Goal: Information Seeking & Learning: Learn about a topic

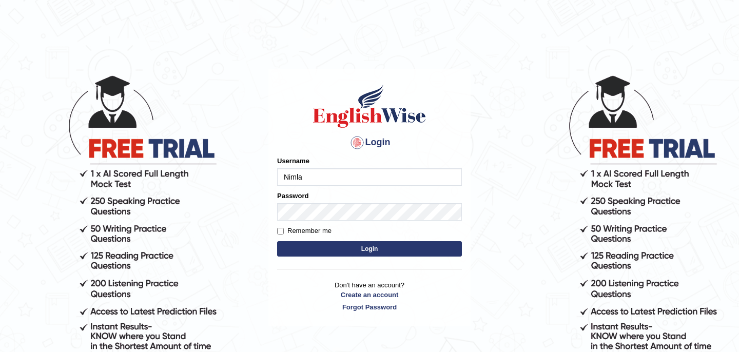
type input "Nimla"
click at [277, 241] on button "Login" at bounding box center [369, 248] width 185 height 15
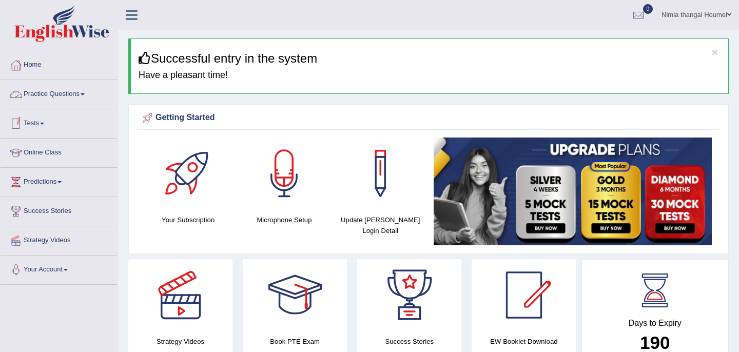
click at [63, 92] on link "Practice Questions" at bounding box center [59, 93] width 117 height 26
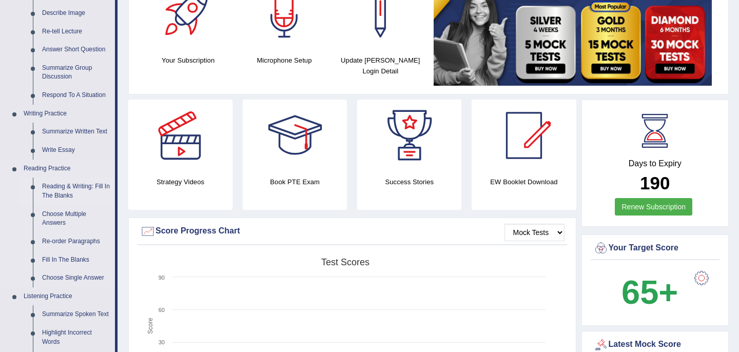
scroll to position [159, 0]
click at [62, 131] on link "Summarize Written Text" at bounding box center [75, 132] width 77 height 18
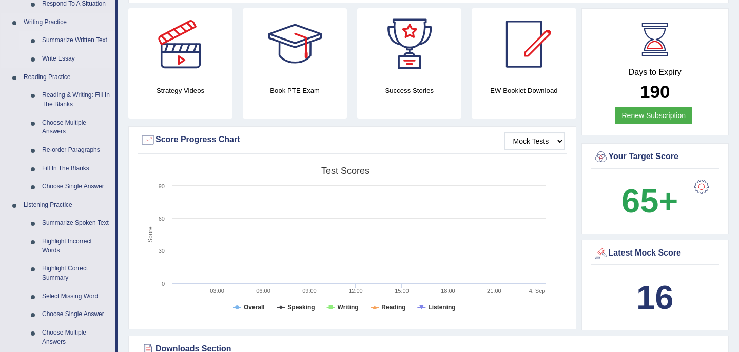
scroll to position [711, 0]
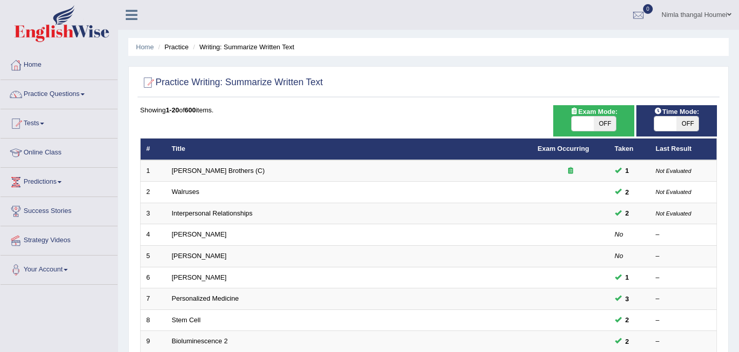
click at [582, 122] on span at bounding box center [582, 123] width 22 height 14
checkbox input "true"
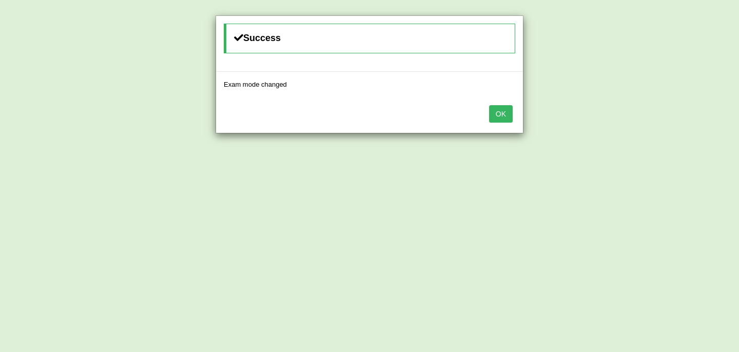
click at [505, 111] on button "OK" at bounding box center [501, 113] width 24 height 17
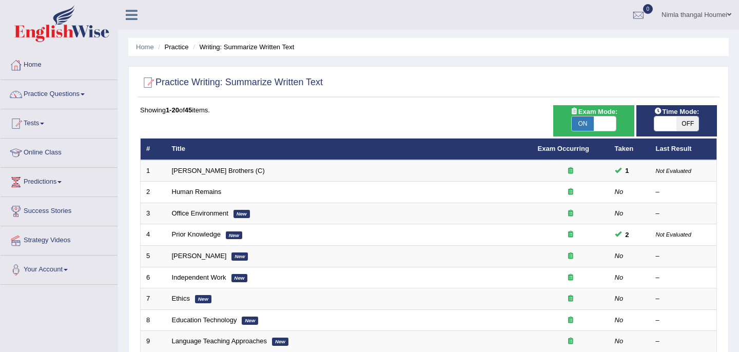
click at [668, 123] on span at bounding box center [665, 123] width 22 height 14
checkbox input "true"
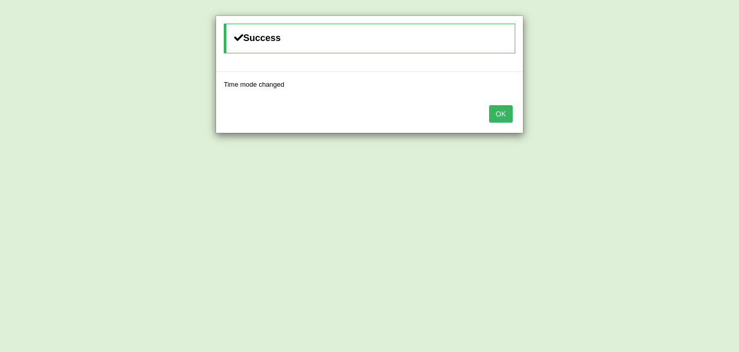
click at [495, 110] on button "OK" at bounding box center [501, 113] width 24 height 17
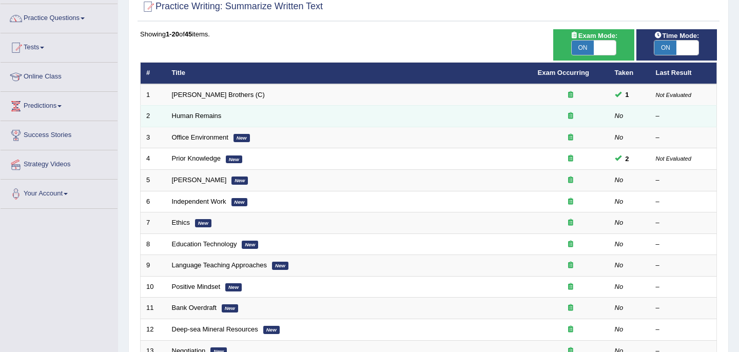
scroll to position [77, 0]
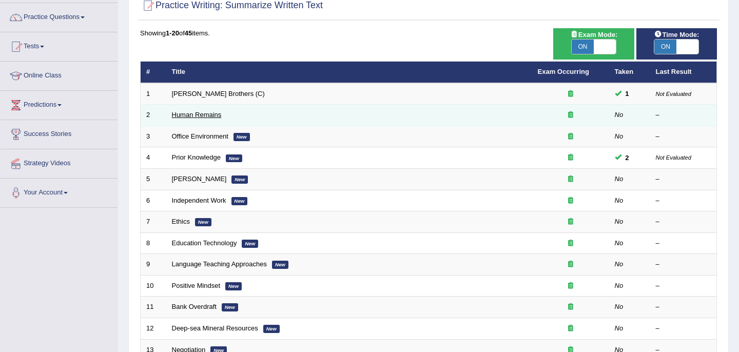
click at [202, 112] on link "Human Remains" at bounding box center [197, 115] width 50 height 8
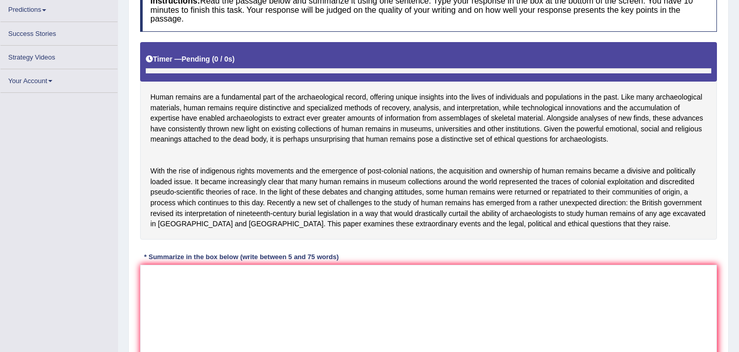
scroll to position [155, 0]
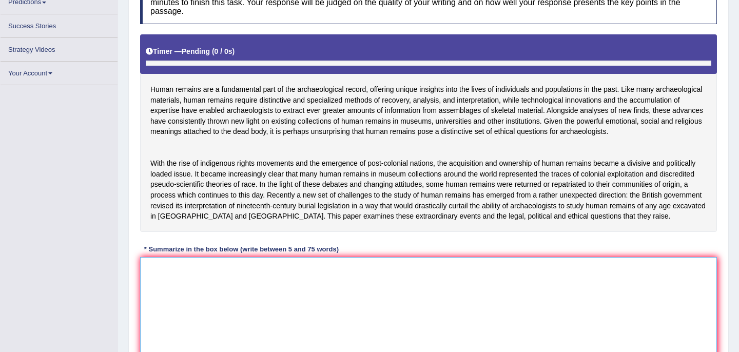
click at [164, 292] on textarea at bounding box center [428, 307] width 577 height 100
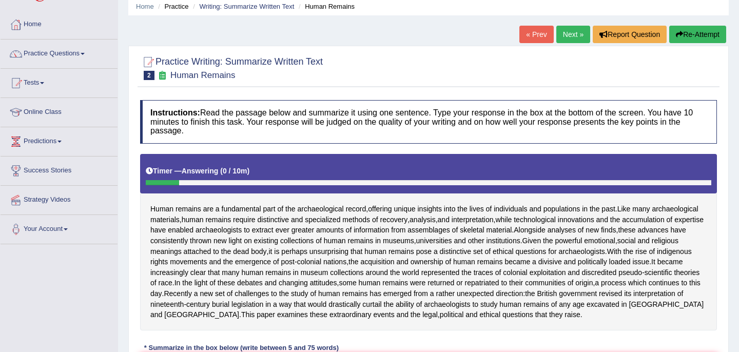
scroll to position [16, 0]
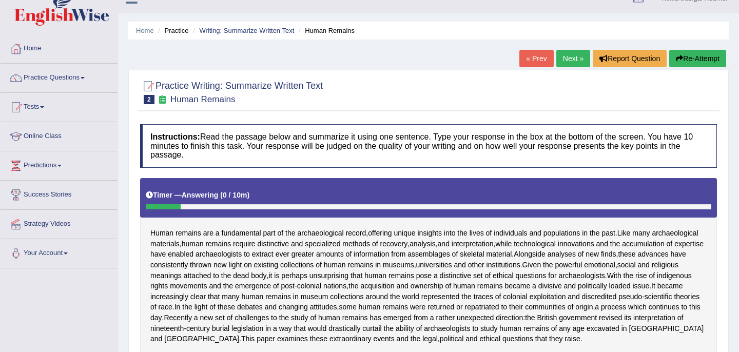
click at [681, 56] on button "Re-Attempt" at bounding box center [697, 58] width 57 height 17
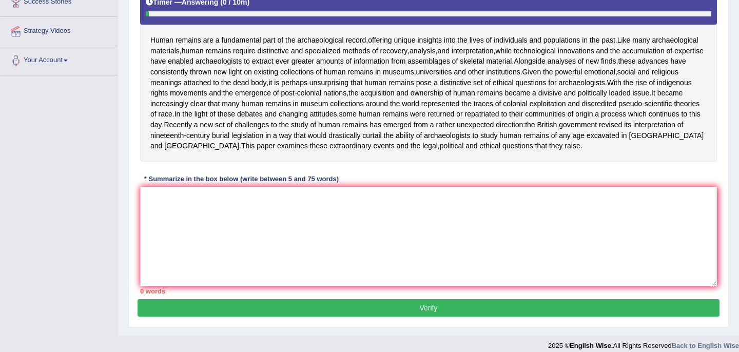
scroll to position [203, 0]
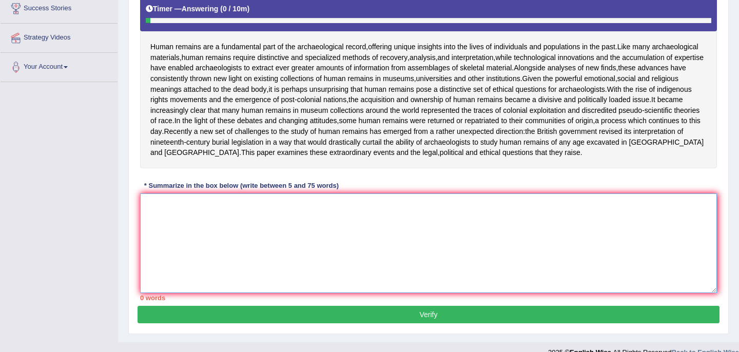
click at [149, 220] on textarea at bounding box center [428, 243] width 577 height 100
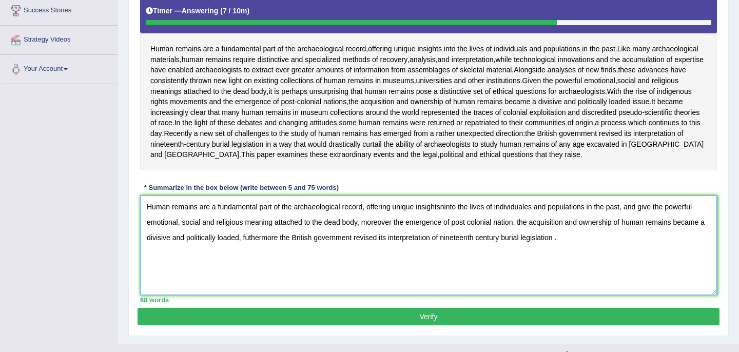
scroll to position [200, 0]
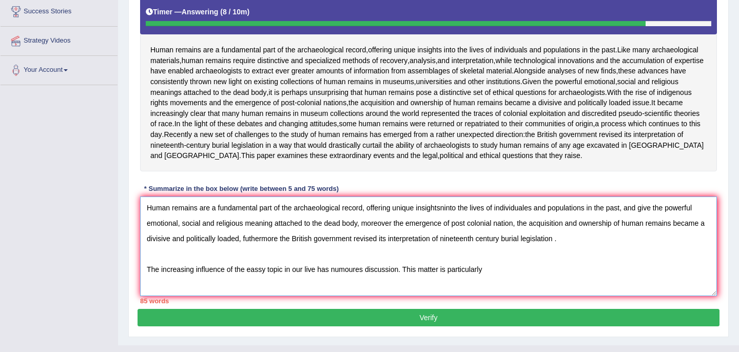
click at [332, 282] on textarea "Human remains are a fundamental part of the archaeological record, offering uni…" at bounding box center [428, 246] width 577 height 100
click at [370, 280] on textarea "Human remains are a fundamental part of the archaeological record, offering uni…" at bounding box center [428, 246] width 577 height 100
click at [390, 281] on textarea "Human remains are a fundamental part of the archaeological record, offering uni…" at bounding box center [428, 246] width 577 height 100
drag, startPoint x: 148, startPoint y: 280, endPoint x: 524, endPoint y: 283, distance: 376.5
click at [524, 283] on textarea "Human remains are a fundamental part of the archaeological record, offering uni…" at bounding box center [428, 246] width 577 height 100
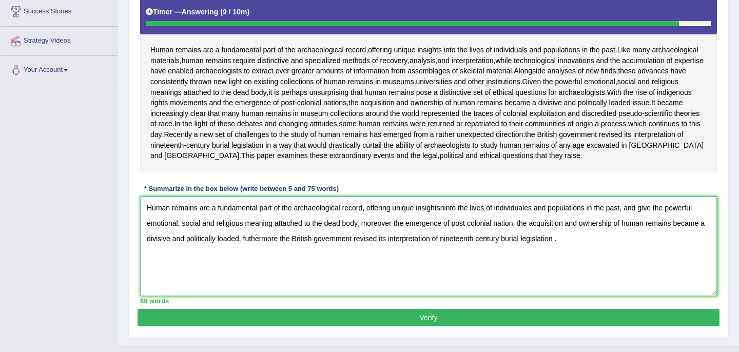
type textarea "Human remains are a fundamental part of the archaeological record, offering uni…"
click at [445, 326] on button "Verify" at bounding box center [428, 317] width 582 height 17
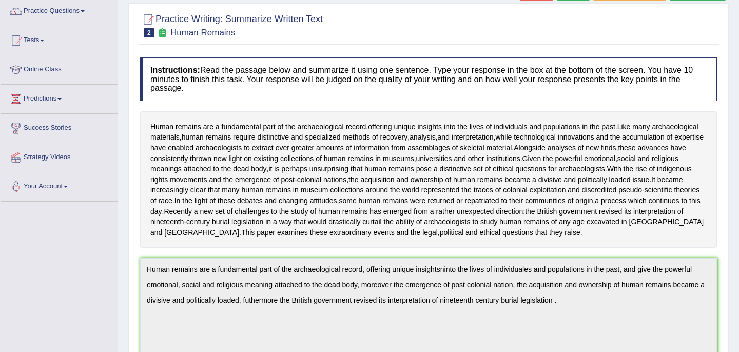
scroll to position [0, 0]
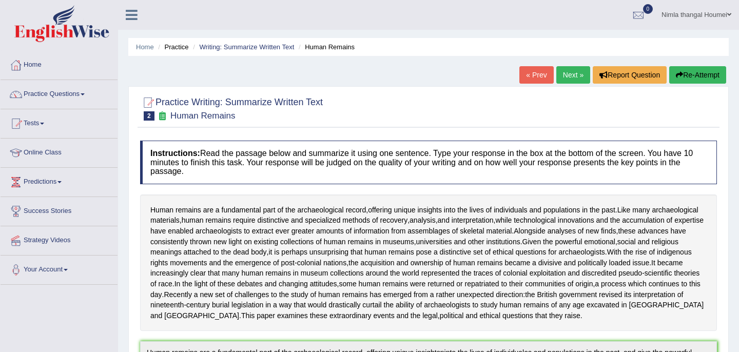
click at [564, 72] on link "Next »" at bounding box center [573, 74] width 34 height 17
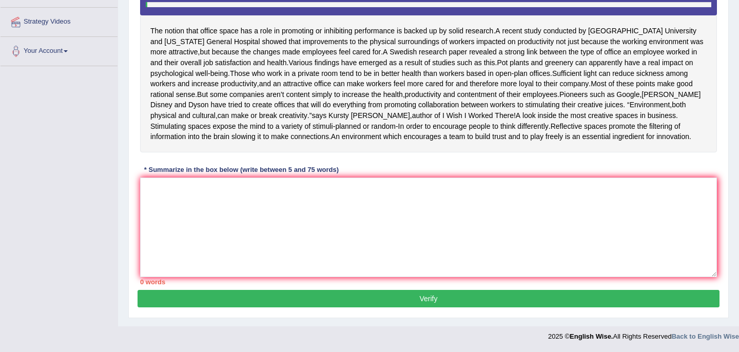
scroll to position [215, 0]
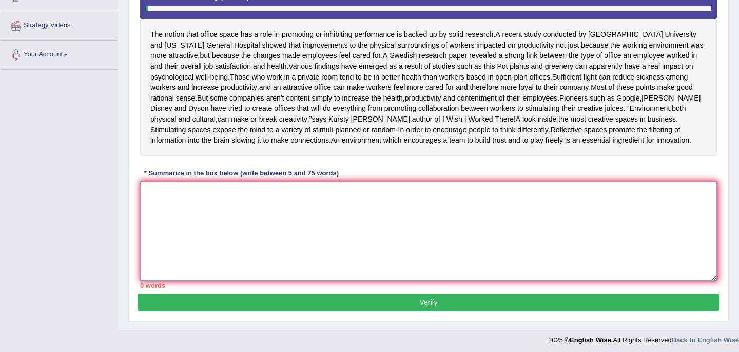
click at [162, 217] on textarea at bounding box center [428, 231] width 577 height 100
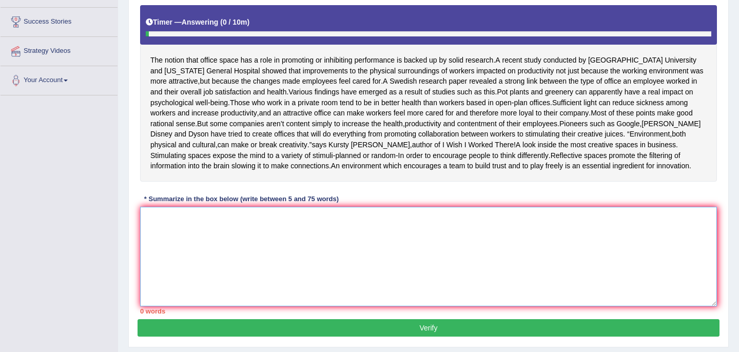
scroll to position [187, 0]
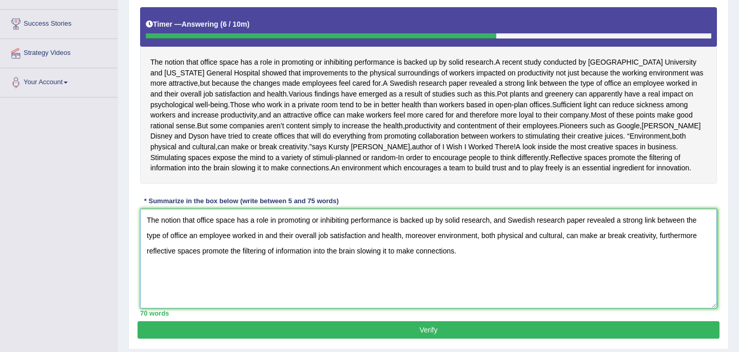
paste textarea "The increasing influence of the eassy topic in our live has ignited numeoures d…"
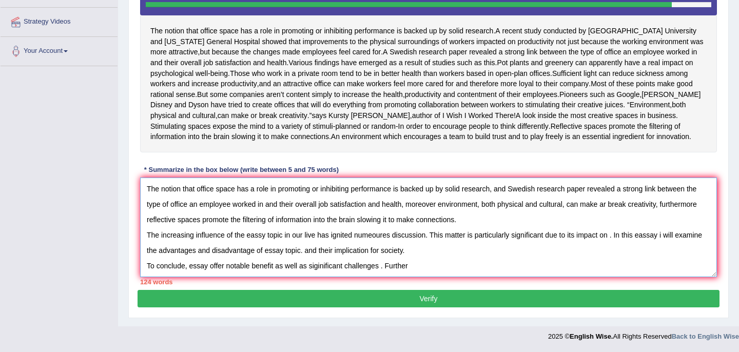
scroll to position [236, 0]
drag, startPoint x: 147, startPoint y: 239, endPoint x: 415, endPoint y: 267, distance: 269.7
click at [415, 267] on textarea "The notion that office space has a role in promoting or inhibiting performance …" at bounding box center [428, 227] width 577 height 100
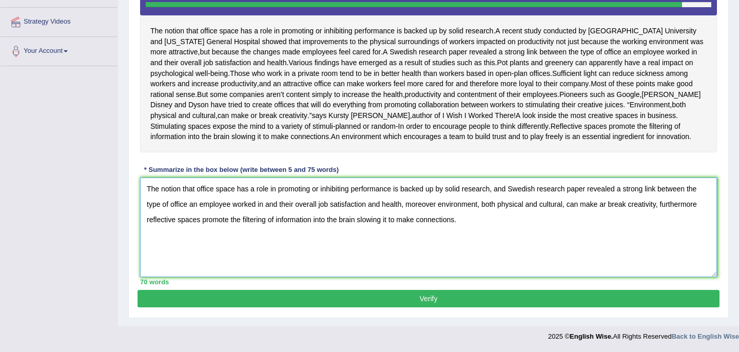
type textarea "The notion that office space has a role in promoting or inhibiting performance …"
click at [440, 307] on button "Verify" at bounding box center [428, 298] width 582 height 17
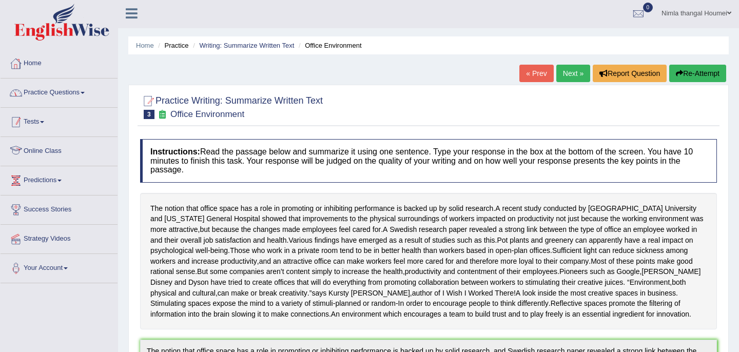
scroll to position [0, 0]
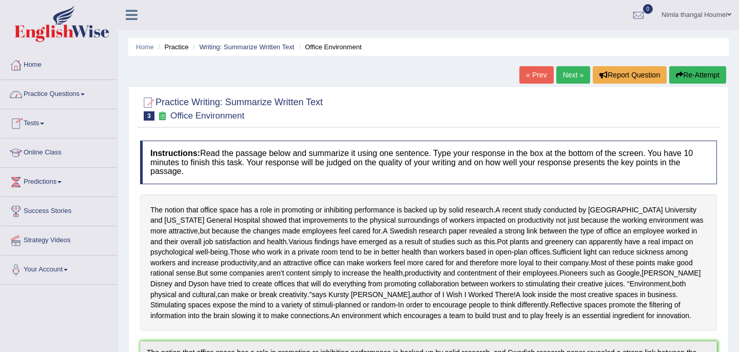
click at [69, 92] on link "Practice Questions" at bounding box center [59, 93] width 117 height 26
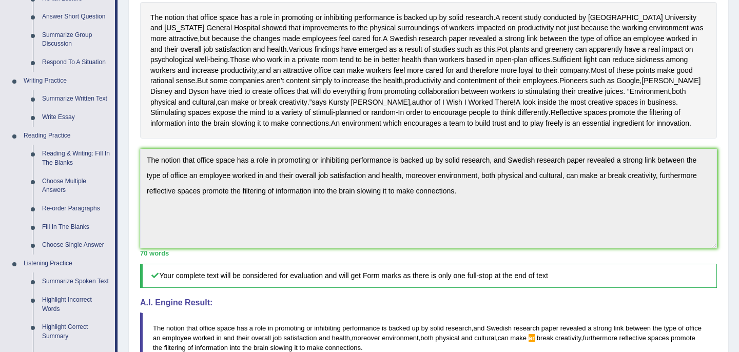
scroll to position [200, 0]
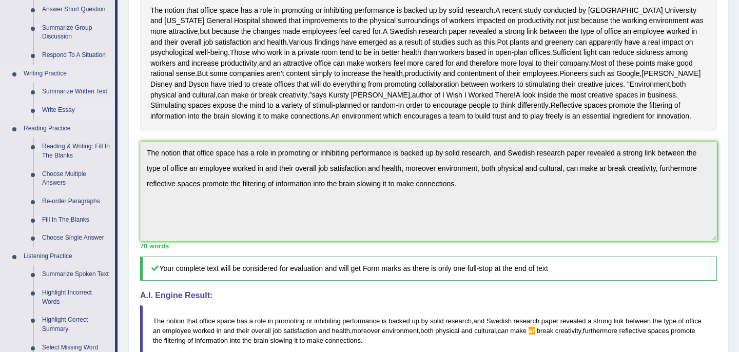
click at [57, 110] on link "Write Essay" at bounding box center [75, 110] width 77 height 18
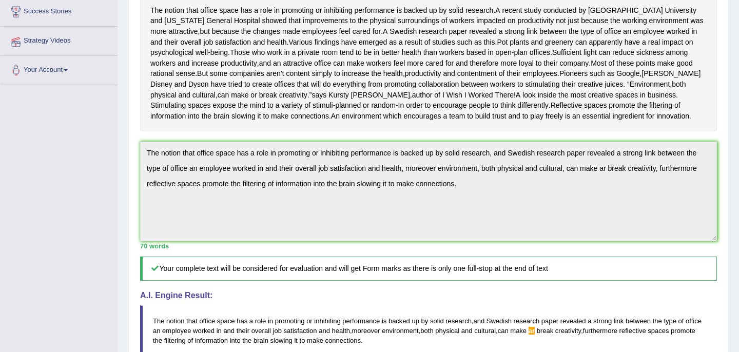
scroll to position [221, 0]
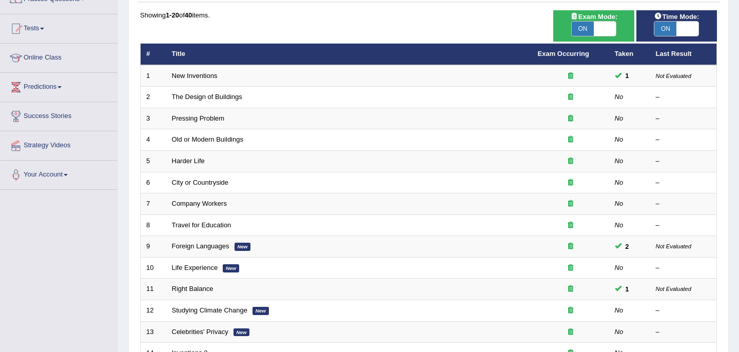
scroll to position [116, 0]
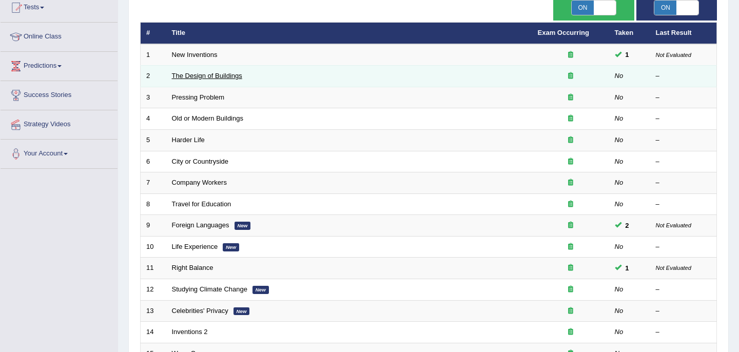
click at [214, 77] on link "The Design of Buildings" at bounding box center [207, 76] width 70 height 8
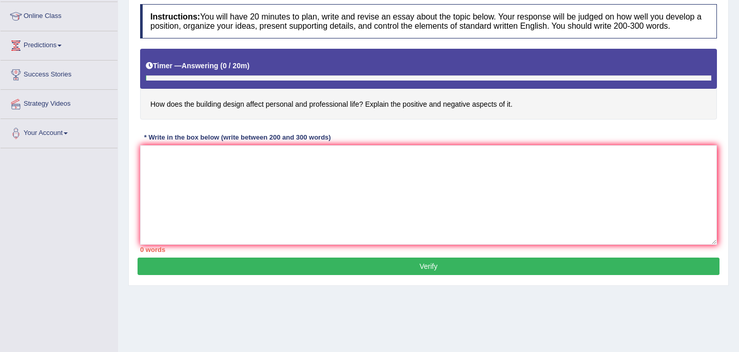
scroll to position [176, 0]
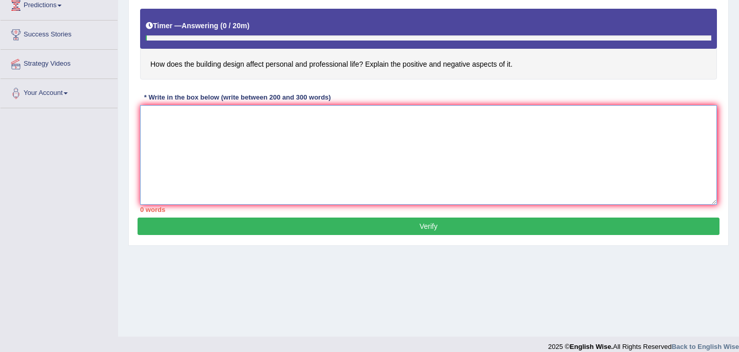
click at [158, 126] on textarea at bounding box center [428, 155] width 577 height 100
paste textarea "The increasing influence of the eassy topic in our live has ignited numeoures d…"
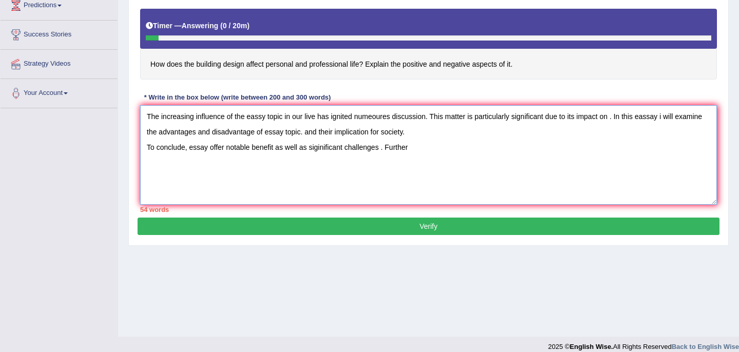
drag, startPoint x: 169, startPoint y: 131, endPoint x: 412, endPoint y: 173, distance: 247.2
click at [412, 173] on textarea "The increasing influence of the eassy topic in our live has ignited numeoures d…" at bounding box center [428, 155] width 577 height 100
type textarea "T"
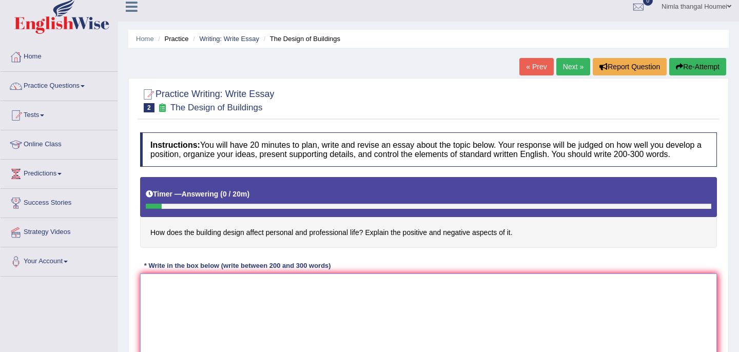
scroll to position [0, 0]
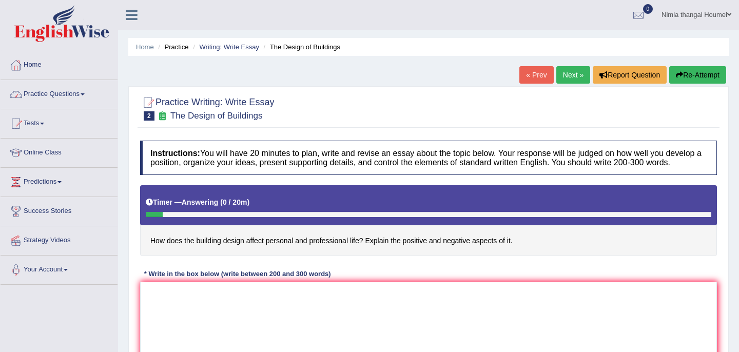
click at [61, 92] on link "Practice Questions" at bounding box center [59, 93] width 117 height 26
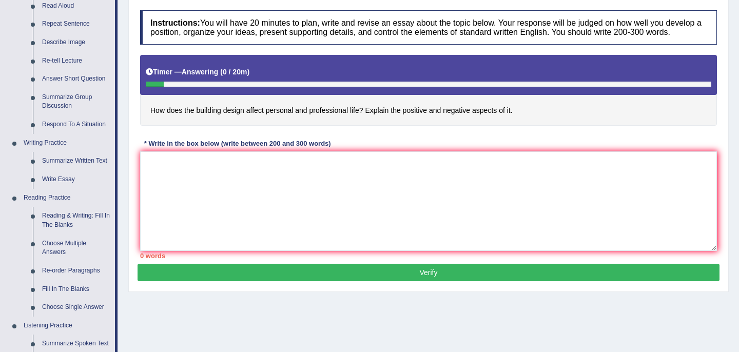
scroll to position [148, 0]
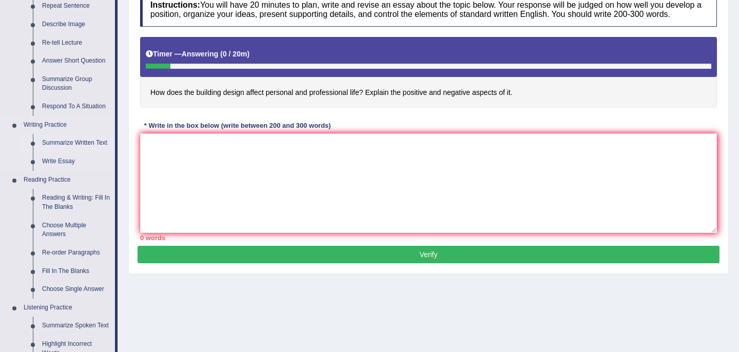
click at [84, 143] on link "Summarize Written Text" at bounding box center [75, 143] width 77 height 18
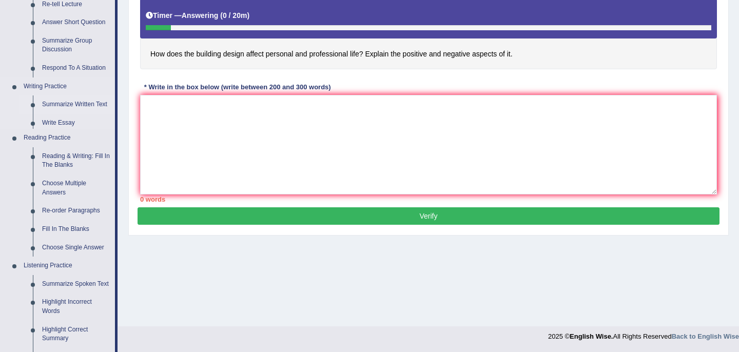
scroll to position [481, 0]
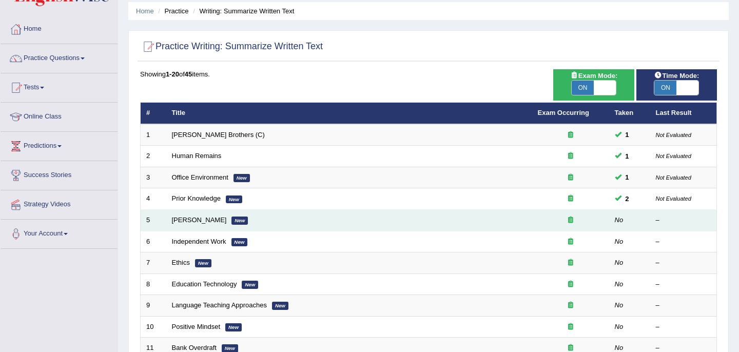
scroll to position [40, 0]
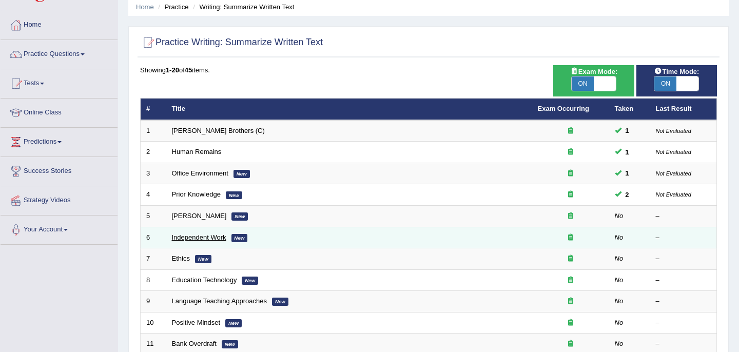
click at [206, 237] on link "Independent Work" at bounding box center [199, 237] width 54 height 8
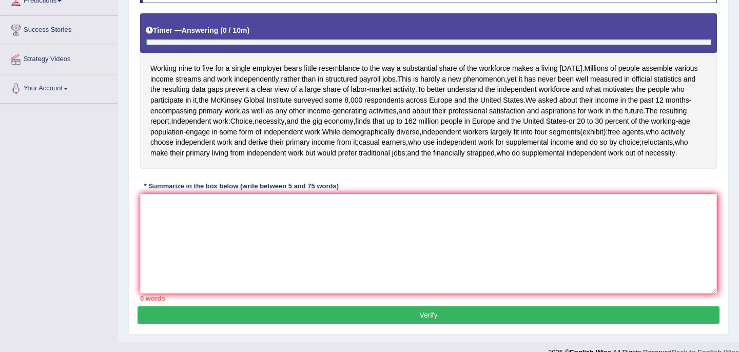
scroll to position [208, 0]
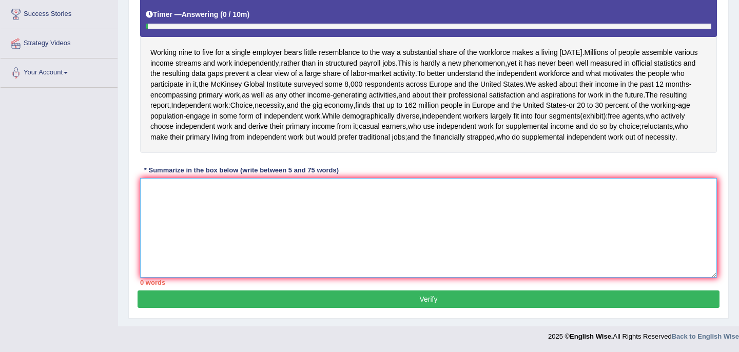
click at [164, 194] on textarea at bounding box center [428, 228] width 577 height 100
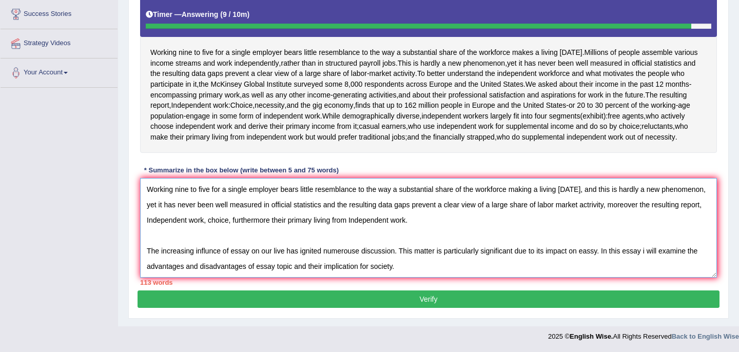
drag, startPoint x: 145, startPoint y: 250, endPoint x: 408, endPoint y: 265, distance: 263.5
click at [408, 265] on textarea "Working nine to five for a single employer bears little resemblance to the way …" at bounding box center [428, 228] width 577 height 100
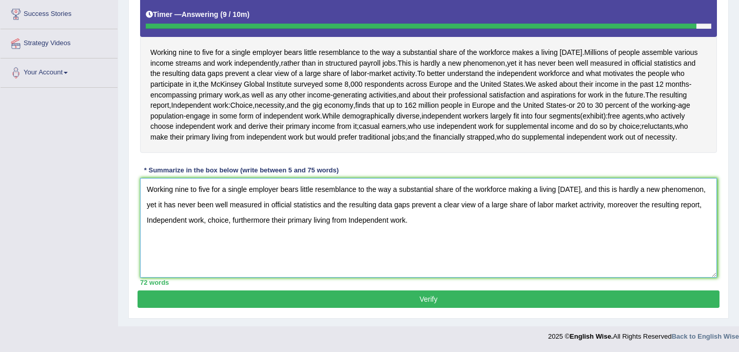
type textarea "Working nine to five for a single employer bears little resemblance to the way …"
click at [433, 298] on button "Verify" at bounding box center [428, 298] width 582 height 17
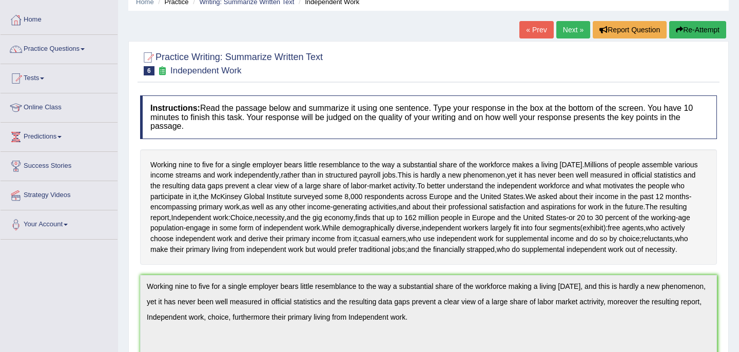
scroll to position [36, 0]
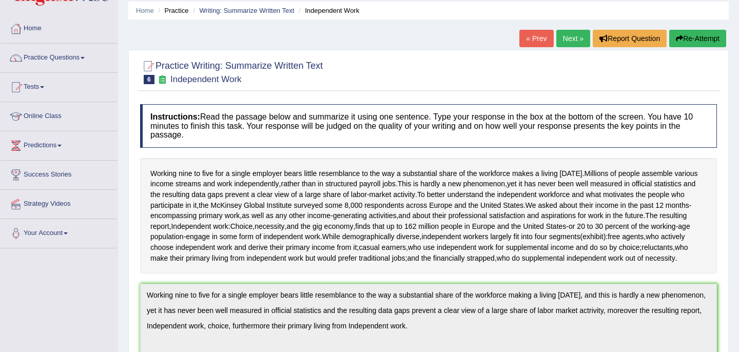
click at [571, 38] on link "Next »" at bounding box center [573, 38] width 34 height 17
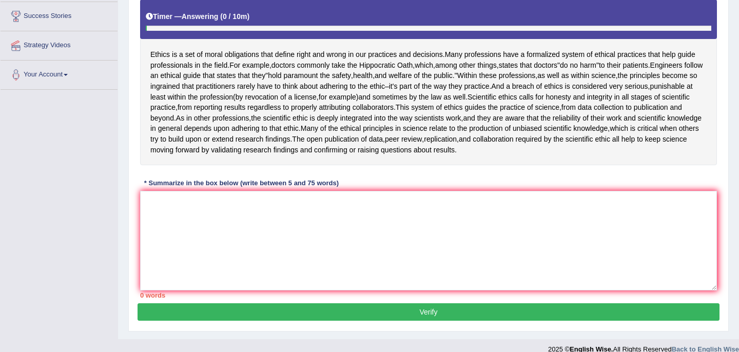
scroll to position [208, 0]
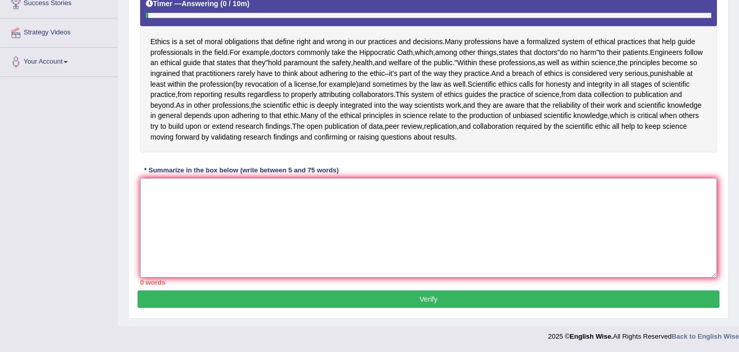
click at [153, 193] on textarea at bounding box center [428, 228] width 577 height 100
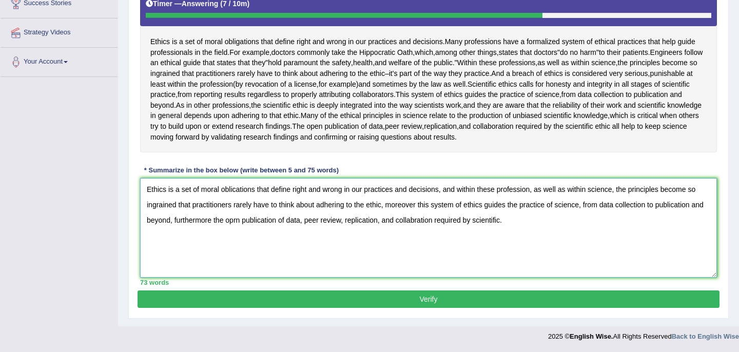
paste textarea "The increasing influnce of essay on our live has ignited numerouse discussion. …"
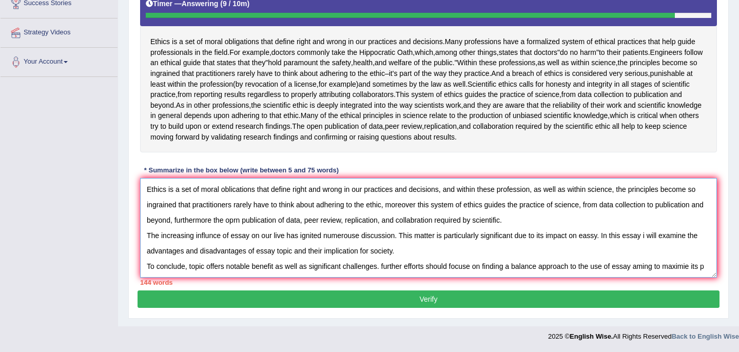
scroll to position [10, 0]
drag, startPoint x: 149, startPoint y: 225, endPoint x: 714, endPoint y: 269, distance: 567.0
click at [714, 269] on textarea "Ethics is a set of moral oblications that define right and wrong in our practic…" at bounding box center [428, 228] width 577 height 100
click at [145, 226] on textarea "Ethics is a set of moral oblications that define right and wrong in our practic…" at bounding box center [428, 228] width 577 height 100
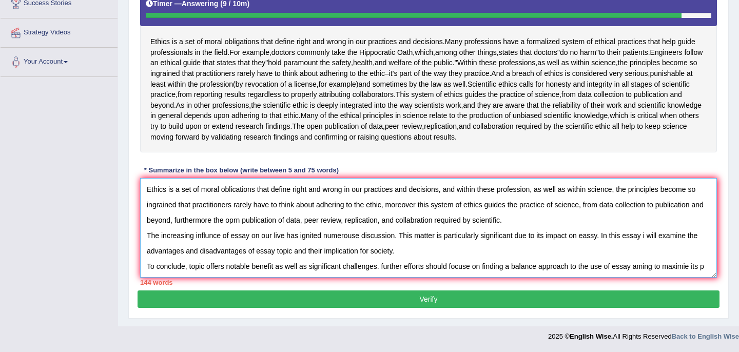
drag, startPoint x: 145, startPoint y: 226, endPoint x: 309, endPoint y: 284, distance: 173.6
click at [309, 284] on div "Instructions: Read the passage below and summarize it using one sentence. Type …" at bounding box center [428, 109] width 582 height 363
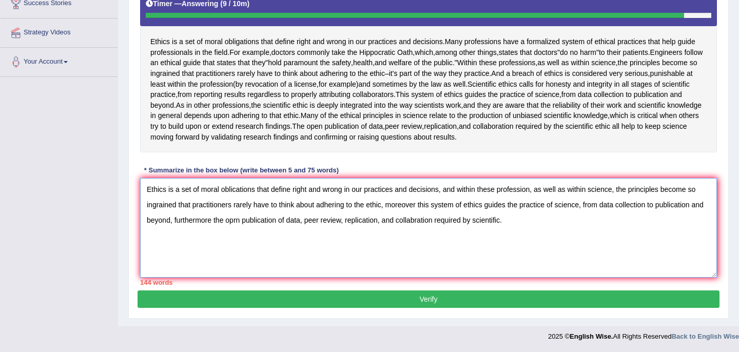
scroll to position [0, 0]
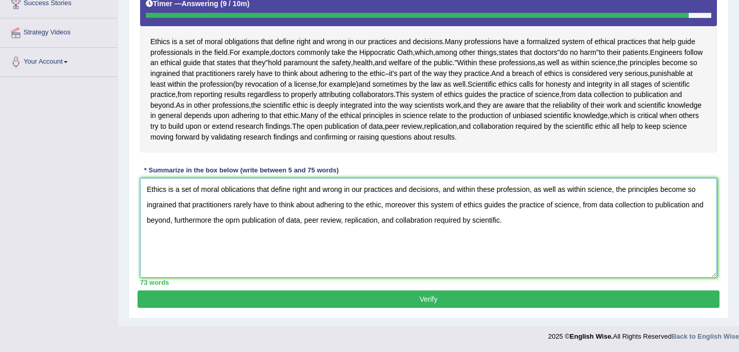
type textarea "Ethics is a set of moral oblications that define right and wrong in our practic…"
click at [421, 295] on button "Verify" at bounding box center [428, 298] width 582 height 17
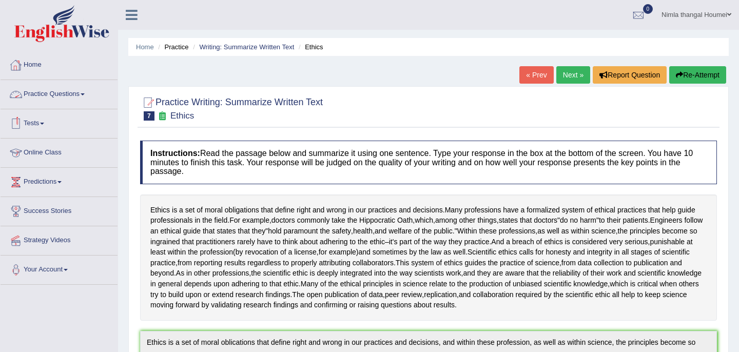
click at [68, 92] on link "Practice Questions" at bounding box center [59, 93] width 117 height 26
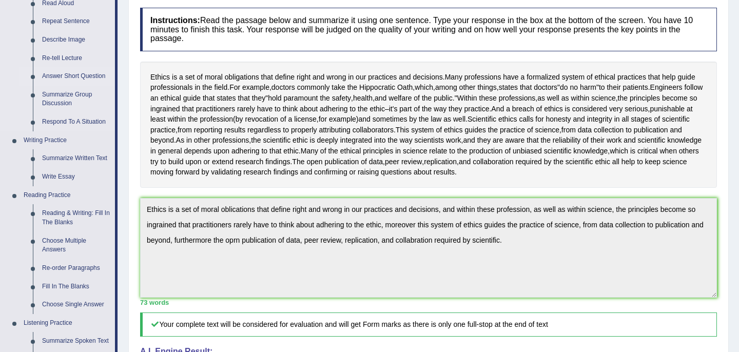
scroll to position [142, 0]
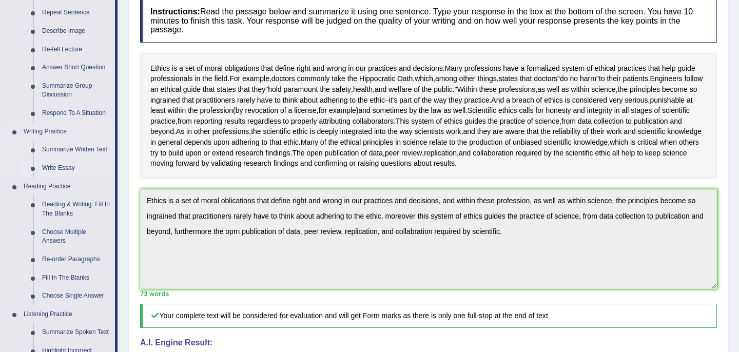
click at [64, 169] on link "Write Essay" at bounding box center [75, 168] width 77 height 18
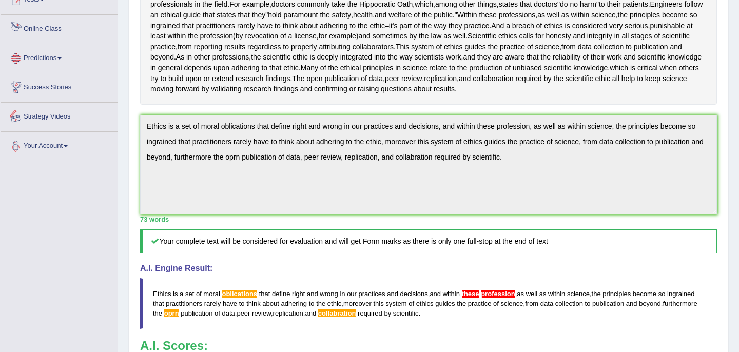
scroll to position [489, 0]
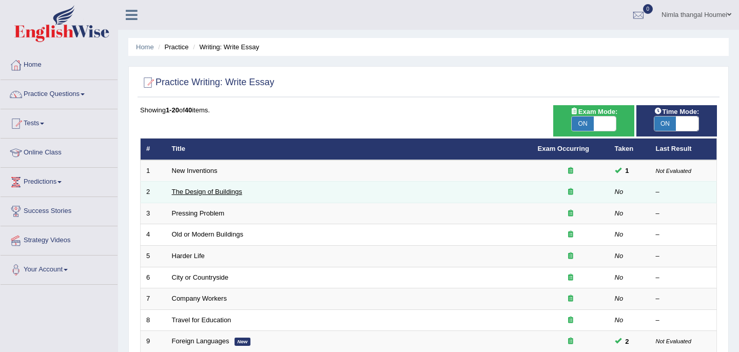
click at [219, 192] on link "The Design of Buildings" at bounding box center [207, 192] width 70 height 8
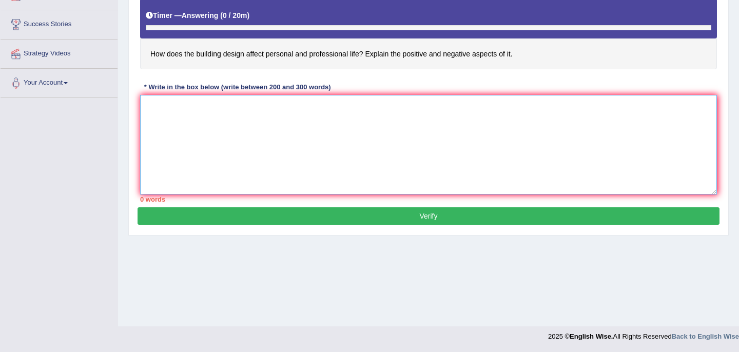
click at [155, 129] on textarea at bounding box center [428, 145] width 577 height 100
paste textarea "The increasing influnce of essay on our live has ignited numerouse discussion. …"
type textarea "The increasing influnce of essay on our live has ignited numerouse discussion. …"
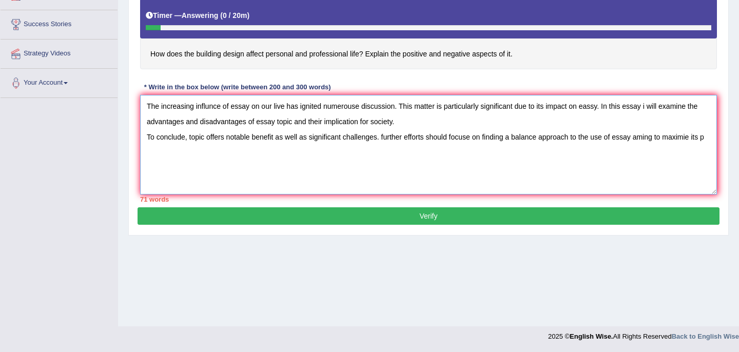
scroll to position [180, 0]
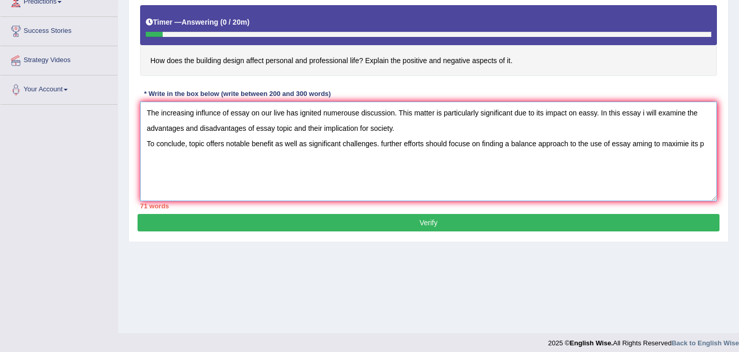
drag, startPoint x: 145, startPoint y: 123, endPoint x: 253, endPoint y: 176, distance: 120.2
click at [253, 176] on textarea "The increasing influnce of essay on our live has ignited numerouse discussion. …" at bounding box center [428, 152] width 577 height 100
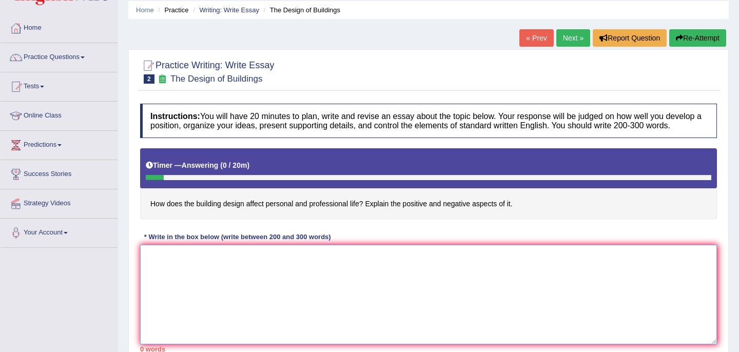
scroll to position [19, 0]
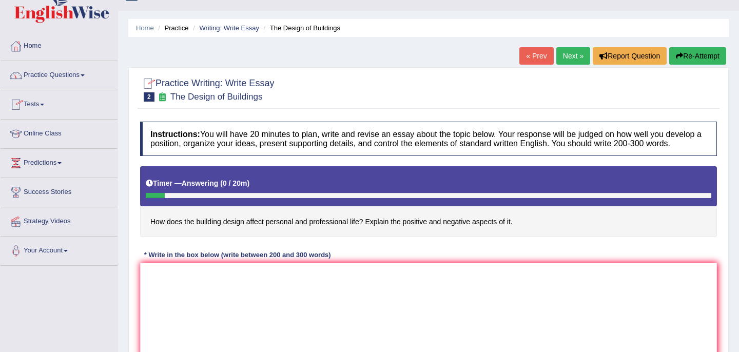
click at [33, 75] on link "Practice Questions" at bounding box center [59, 74] width 117 height 26
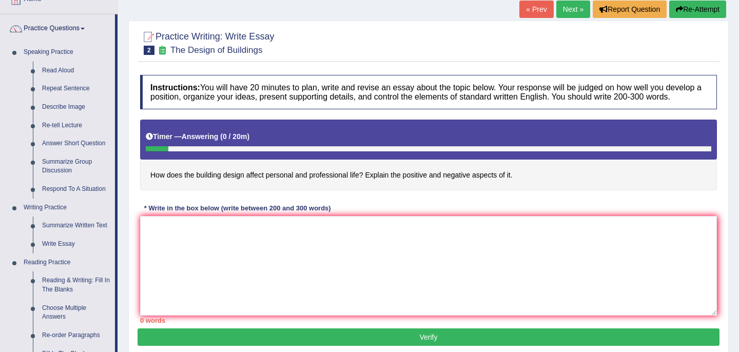
scroll to position [67, 0]
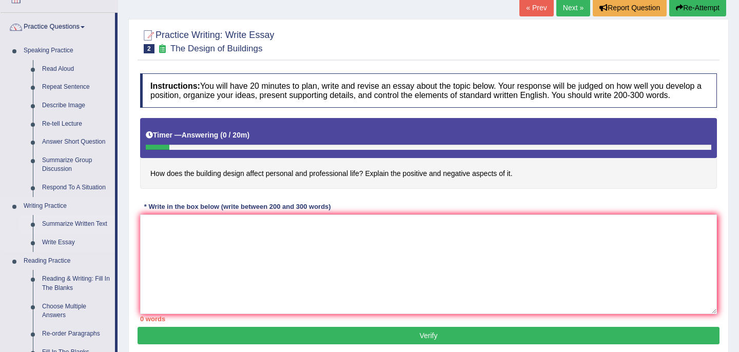
click at [65, 223] on link "Summarize Written Text" at bounding box center [75, 224] width 77 height 18
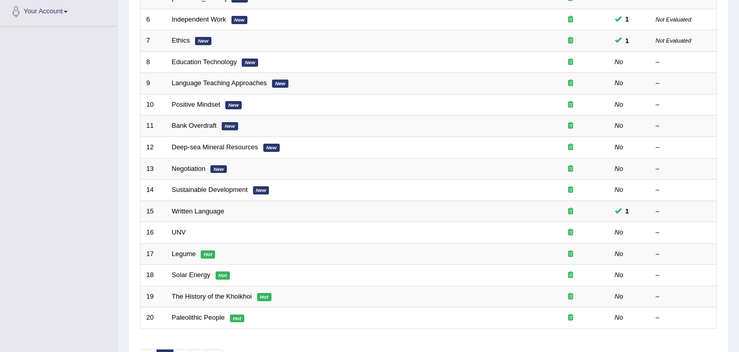
scroll to position [260, 0]
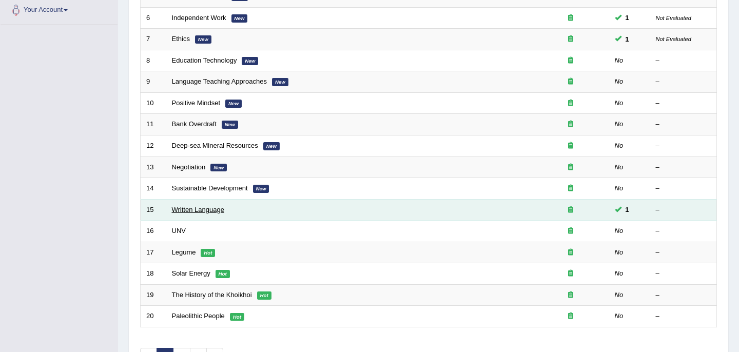
click at [200, 213] on link "Written Language" at bounding box center [198, 210] width 52 height 8
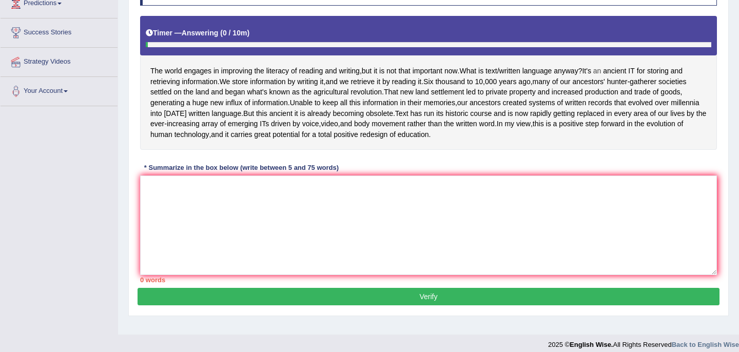
scroll to position [181, 0]
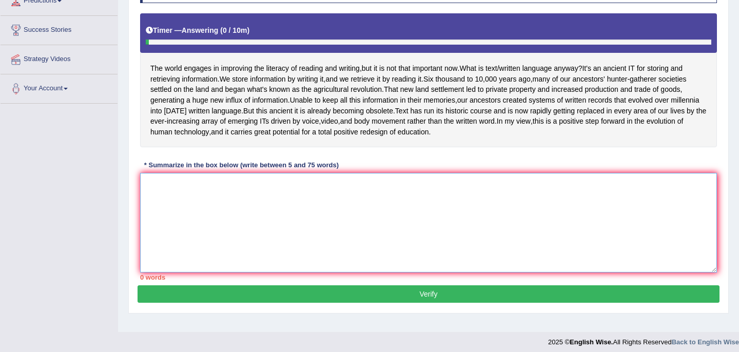
click at [155, 195] on textarea at bounding box center [428, 223] width 577 height 100
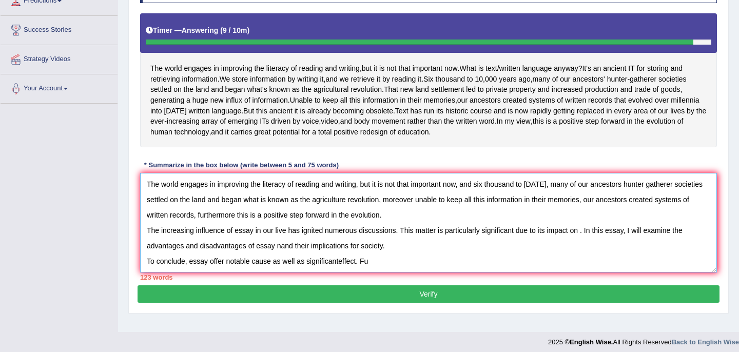
drag, startPoint x: 146, startPoint y: 243, endPoint x: 378, endPoint y: 275, distance: 234.0
click at [378, 272] on textarea "The world engages in improving the literacy of reading and writing, but it is n…" at bounding box center [428, 223] width 577 height 100
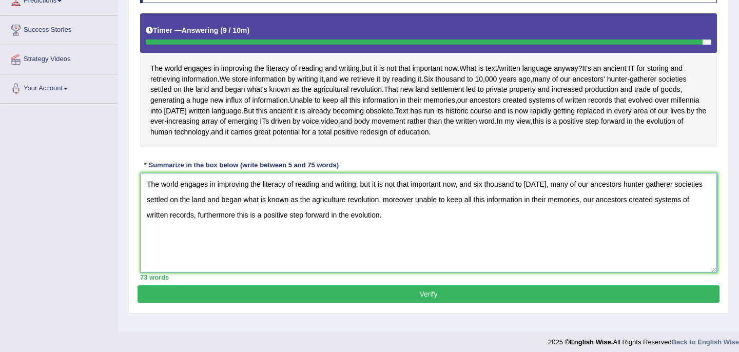
type textarea "The world engages in improving the literacy of reading and writing, but it is n…"
click at [422, 303] on button "Verify" at bounding box center [428, 293] width 582 height 17
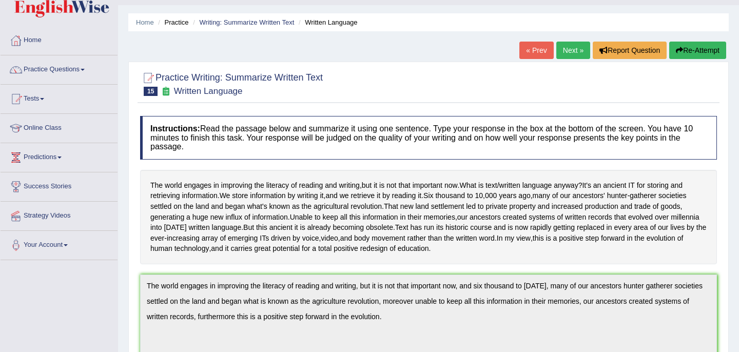
scroll to position [21, 0]
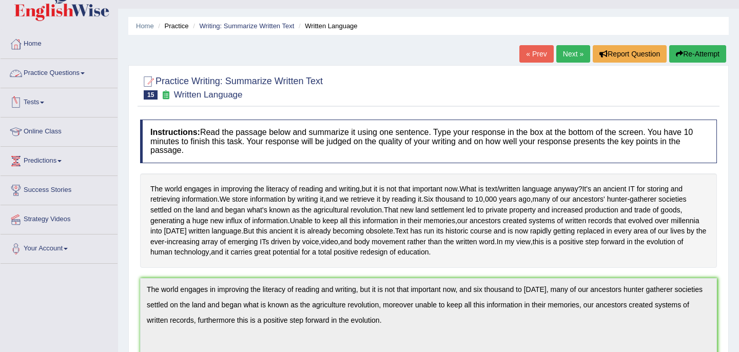
click at [53, 69] on link "Practice Questions" at bounding box center [59, 72] width 117 height 26
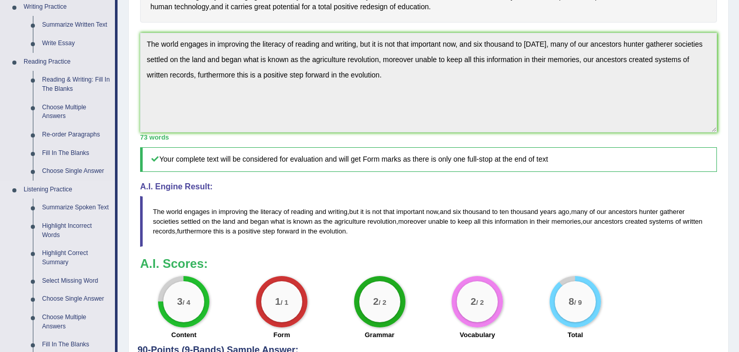
scroll to position [266, 0]
click at [69, 45] on link "Write Essay" at bounding box center [75, 44] width 77 height 18
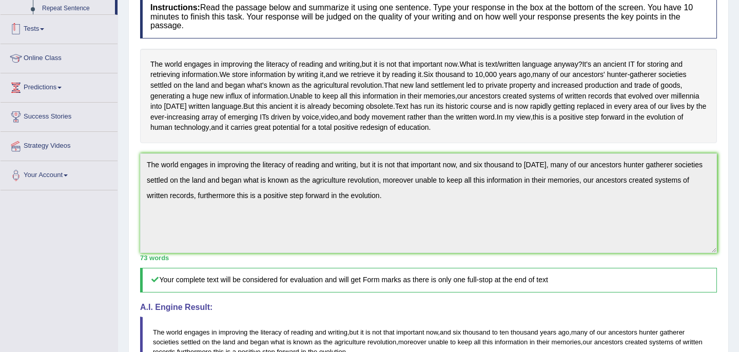
scroll to position [228, 0]
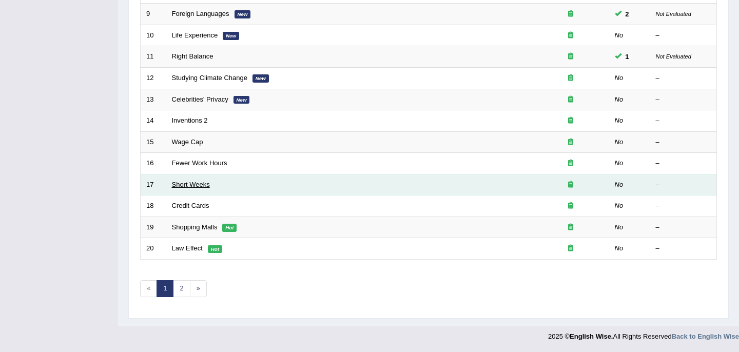
click at [193, 186] on link "Short Weeks" at bounding box center [191, 185] width 38 height 8
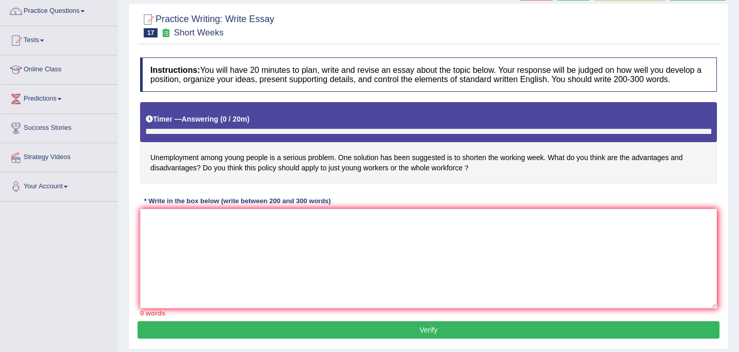
scroll to position [89, 0]
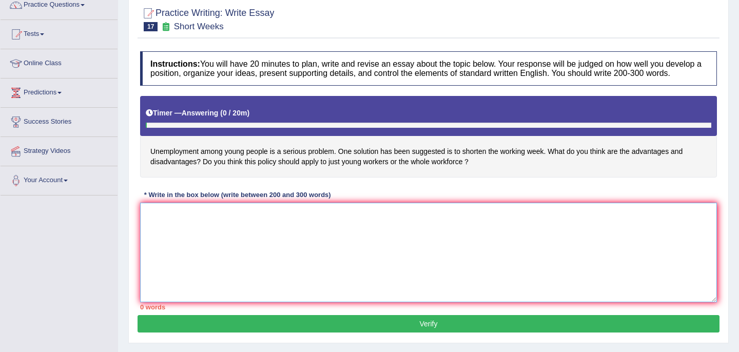
click at [165, 221] on textarea at bounding box center [428, 253] width 577 height 100
paste textarea "The increasing influence of essay in our live has ignited numerous discussions.…"
type textarea "The increasing influence of essay in our live has ignited numerous discussions.…"
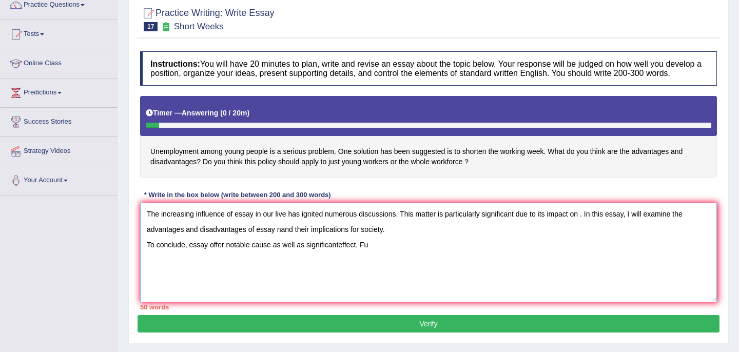
drag, startPoint x: 145, startPoint y: 226, endPoint x: 433, endPoint y: 257, distance: 290.5
click at [433, 257] on textarea "The increasing influence of essay in our live has ignited numerous discussions.…" at bounding box center [428, 253] width 577 height 100
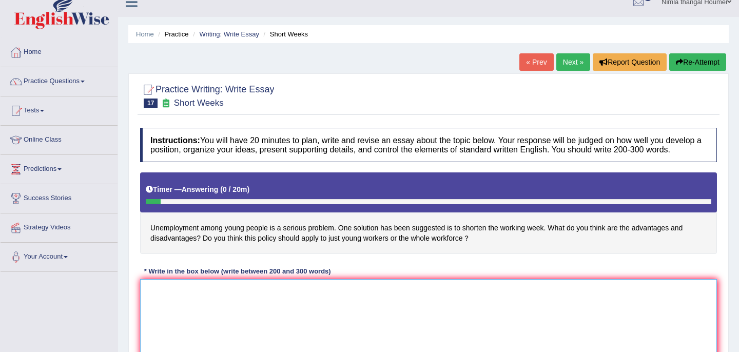
scroll to position [0, 0]
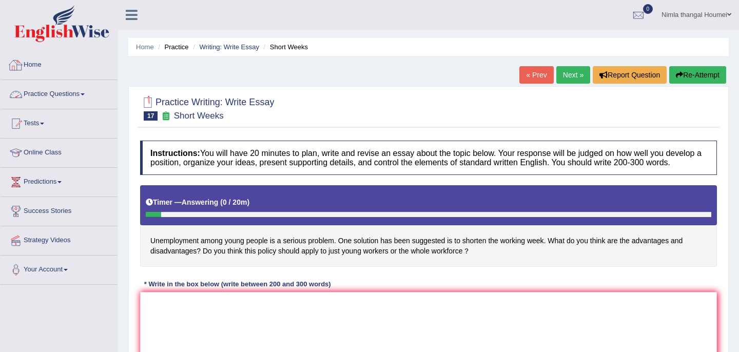
click at [42, 96] on link "Practice Questions" at bounding box center [59, 93] width 117 height 26
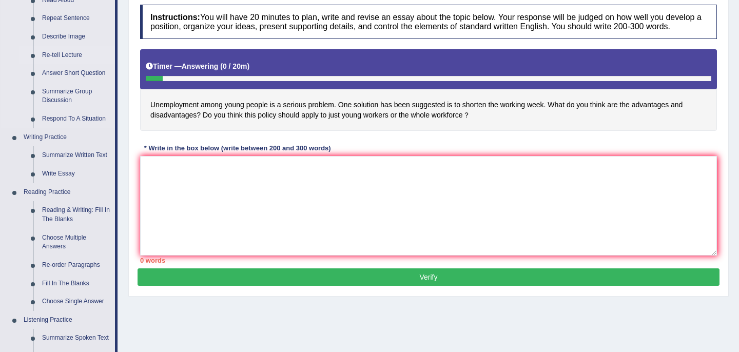
scroll to position [141, 0]
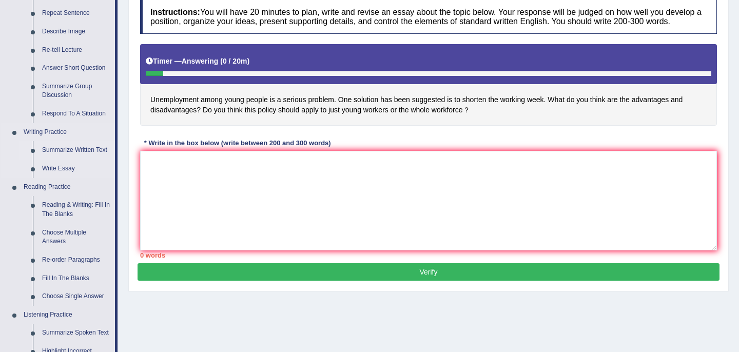
click at [83, 149] on link "Summarize Written Text" at bounding box center [75, 150] width 77 height 18
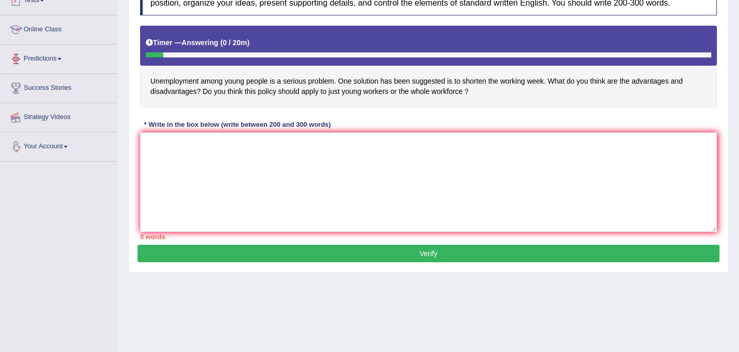
scroll to position [187, 0]
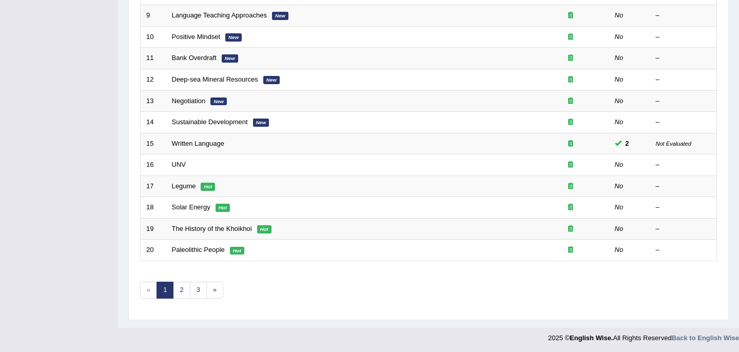
scroll to position [327, 0]
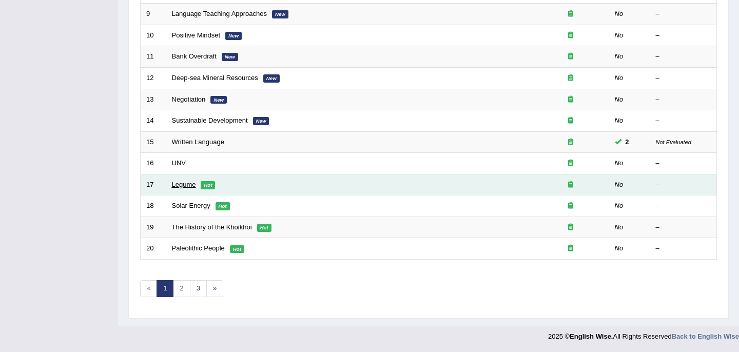
click at [185, 186] on link "Legume" at bounding box center [184, 185] width 24 height 8
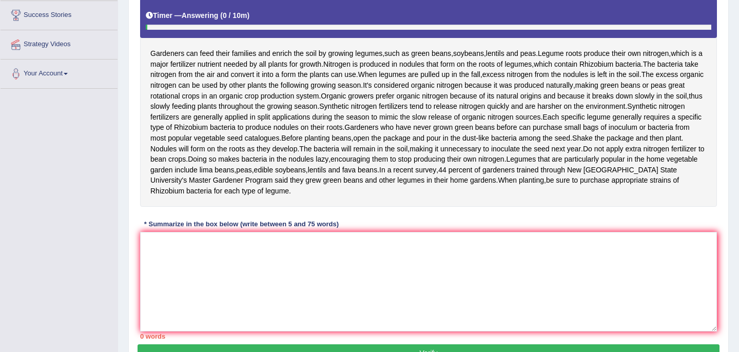
scroll to position [209, 0]
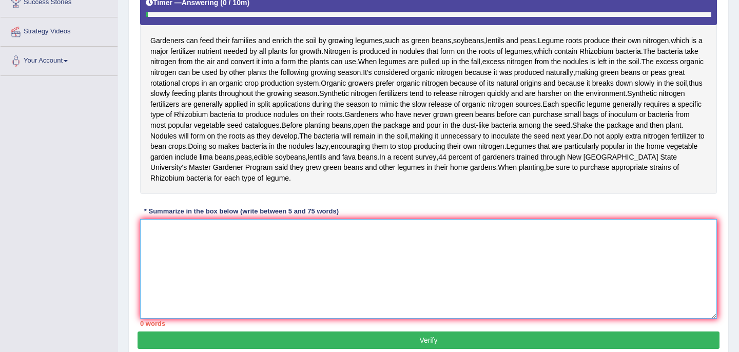
click at [165, 265] on textarea at bounding box center [428, 269] width 577 height 100
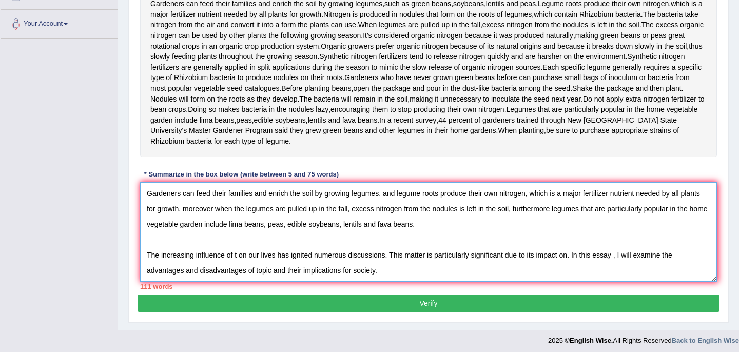
scroll to position [216, 0]
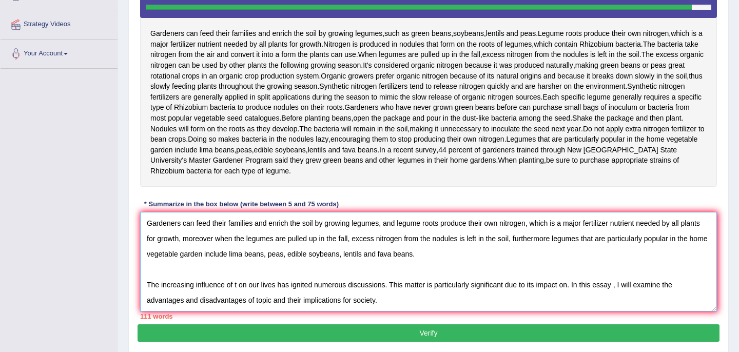
drag, startPoint x: 146, startPoint y: 314, endPoint x: 376, endPoint y: 332, distance: 230.5
click at [387, 311] on textarea "Gardeners can feed their families and enrich the soil by growing legumes, and l…" at bounding box center [428, 262] width 577 height 100
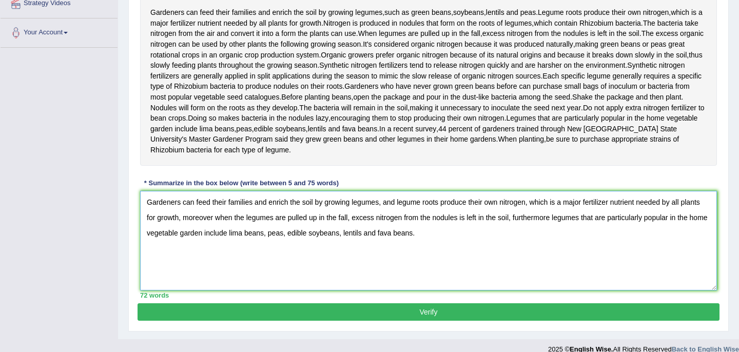
scroll to position [247, 0]
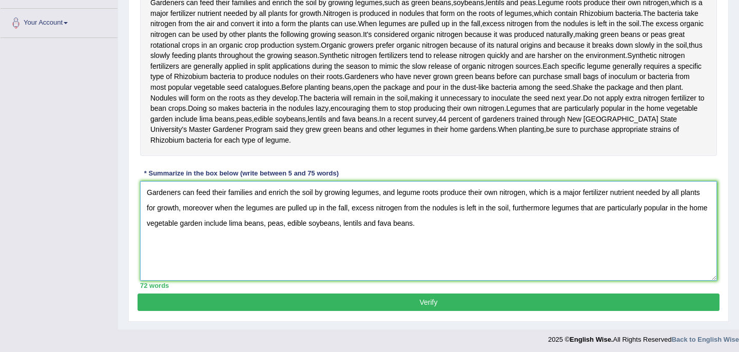
click at [450, 255] on textarea "Gardeners can feed their families and enrich the soil by growing legumes, and l…" at bounding box center [428, 231] width 577 height 100
type textarea "Gardeners can feed their families and enrich the soil by growing legumes, and l…"
click at [426, 311] on button "Verify" at bounding box center [428, 301] width 582 height 17
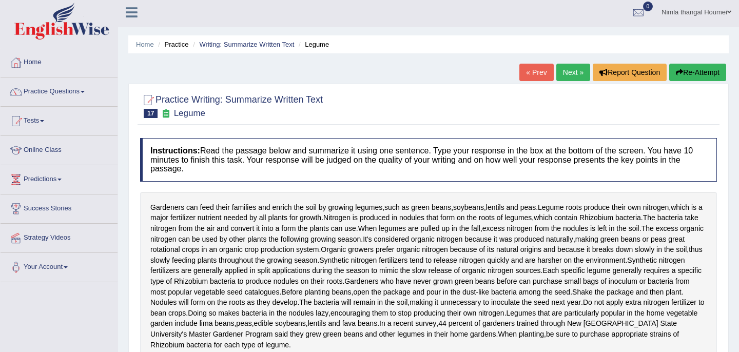
scroll to position [0, 0]
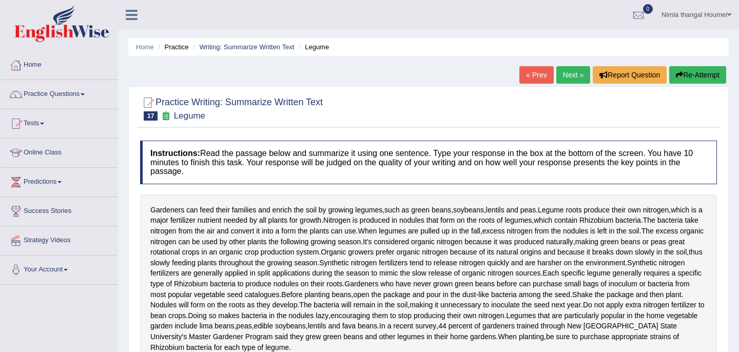
click at [570, 72] on link "Next »" at bounding box center [573, 74] width 34 height 17
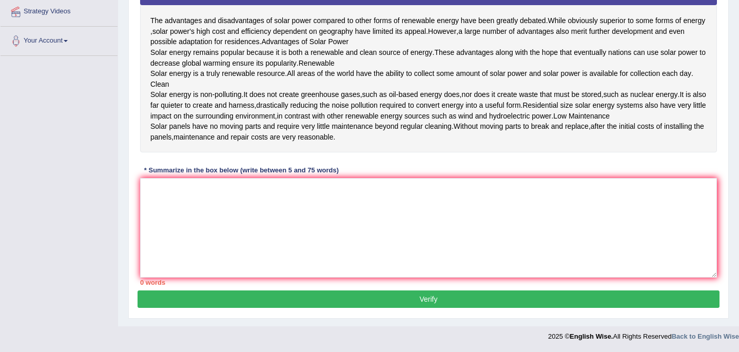
scroll to position [204, 0]
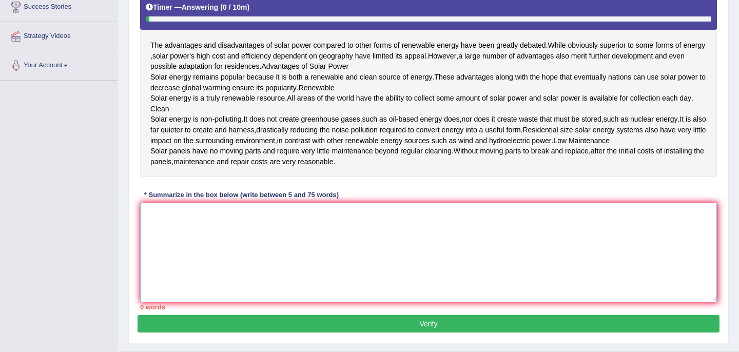
click at [161, 264] on textarea at bounding box center [428, 253] width 577 height 100
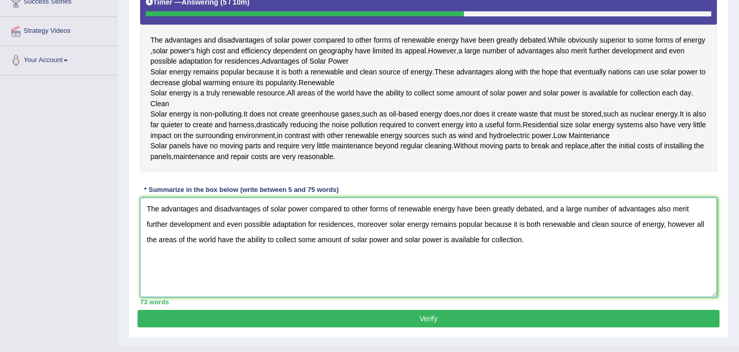
scroll to position [215, 0]
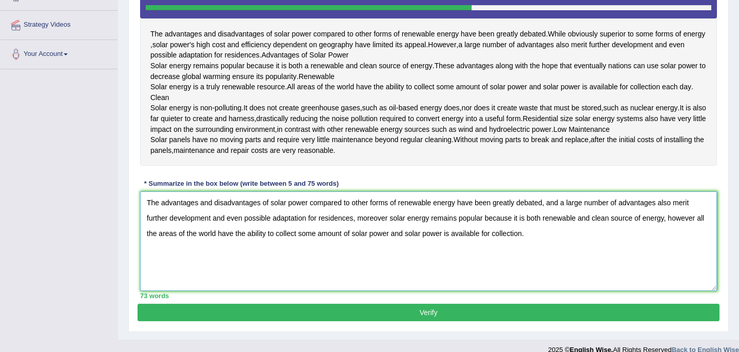
paste textarea "The increasing influence of t on our lives has ignited numerous discussions. Th…"
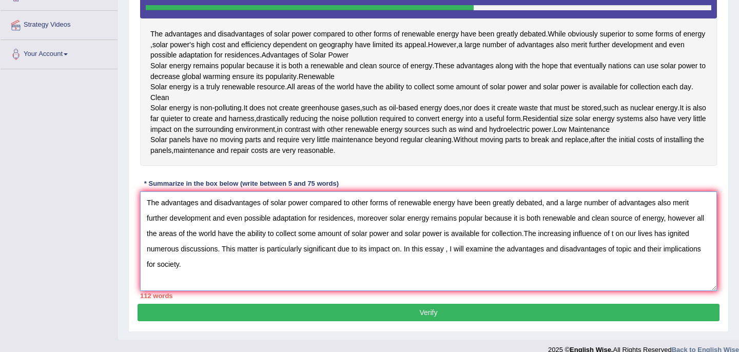
scroll to position [234, 0]
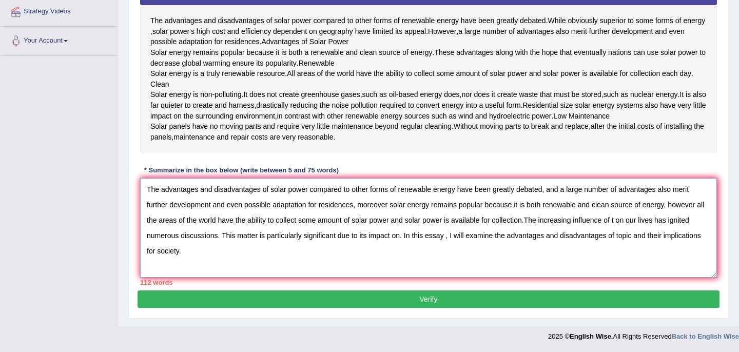
click at [529, 247] on textarea "The advantages and disadvantages of solar power compared to other forms of rene…" at bounding box center [428, 228] width 577 height 100
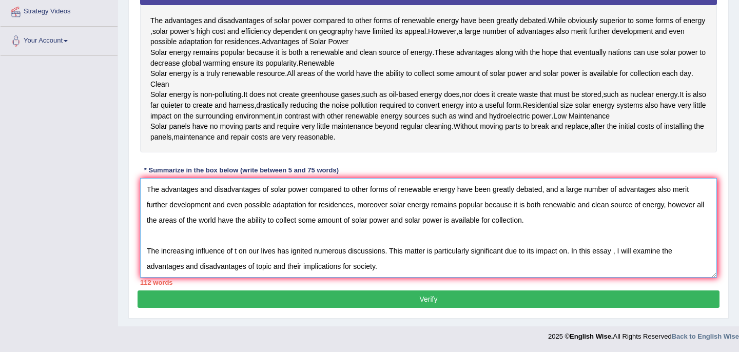
scroll to position [261, 0]
click at [395, 269] on textarea "The advantages and disadvantages of solar power compared to other forms of rene…" at bounding box center [428, 228] width 577 height 100
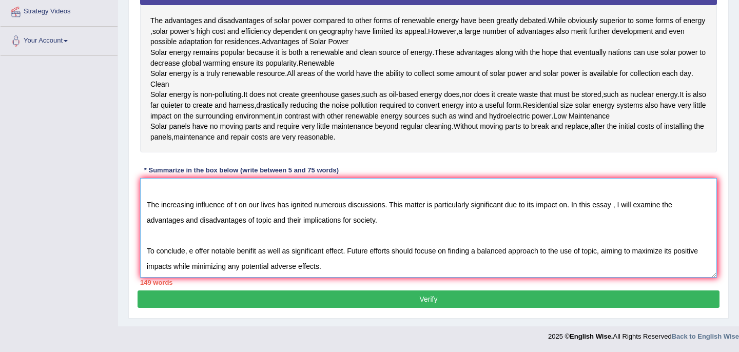
drag, startPoint x: 146, startPoint y: 279, endPoint x: 344, endPoint y: 255, distance: 199.3
click at [344, 255] on textarea "The advantages and disadvantages of solar power compared to other forms of rene…" at bounding box center [428, 228] width 577 height 100
click at [373, 230] on textarea "The advantages and disadvantages of solar power compared to other forms of rene…" at bounding box center [428, 228] width 577 height 100
drag, startPoint x: 147, startPoint y: 203, endPoint x: 324, endPoint y: 269, distance: 188.9
click at [324, 269] on textarea "The advantages and disadvantages of solar power compared to other forms of rene…" at bounding box center [428, 228] width 577 height 100
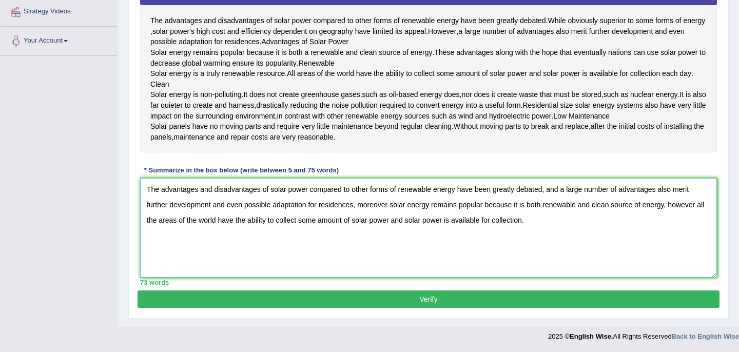
type textarea "The advantages and disadvantages of solar power compared to other forms of rene…"
click at [428, 299] on button "Verify" at bounding box center [428, 298] width 582 height 17
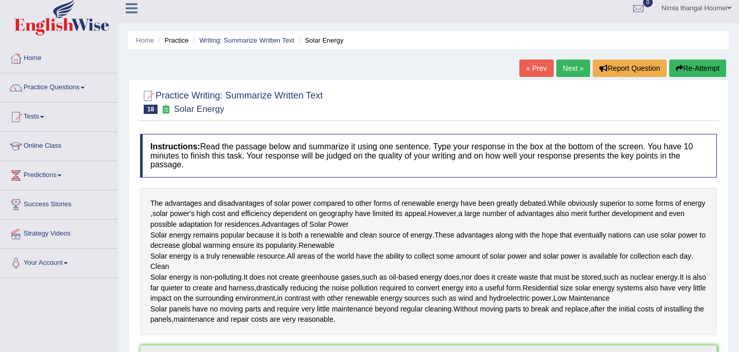
scroll to position [0, 0]
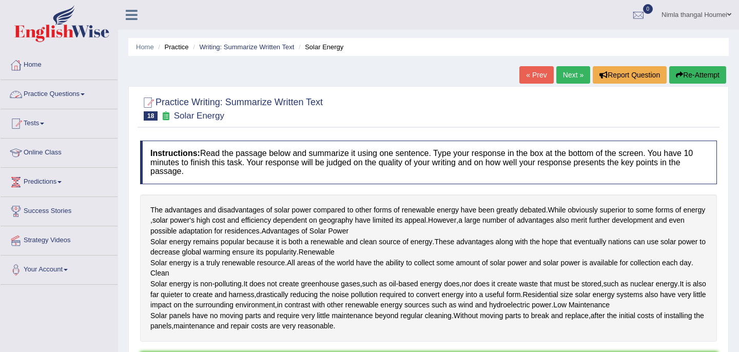
click at [47, 94] on link "Practice Questions" at bounding box center [59, 93] width 117 height 26
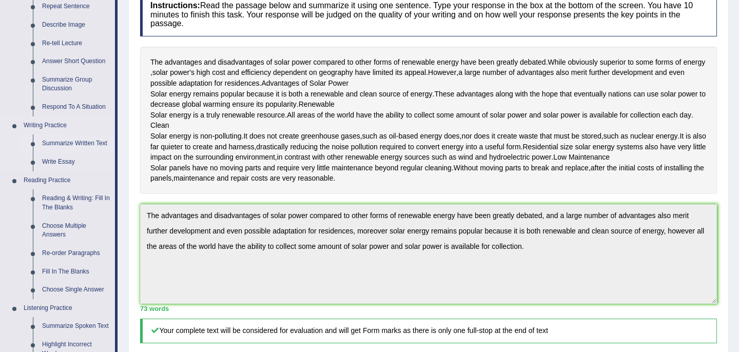
scroll to position [151, 0]
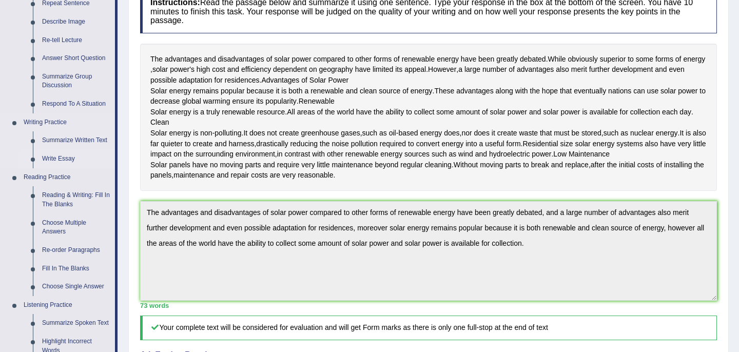
click at [58, 155] on link "Write Essay" at bounding box center [75, 159] width 77 height 18
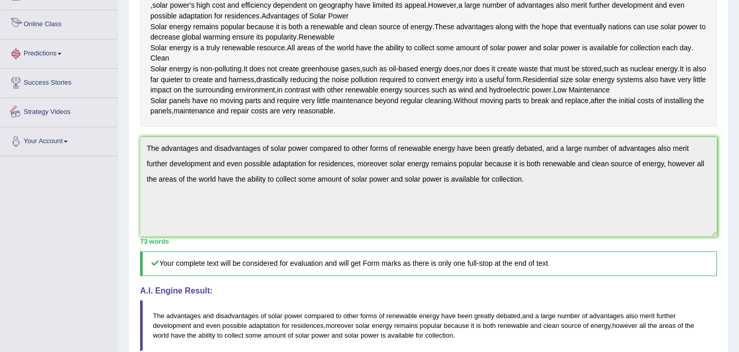
scroll to position [497, 0]
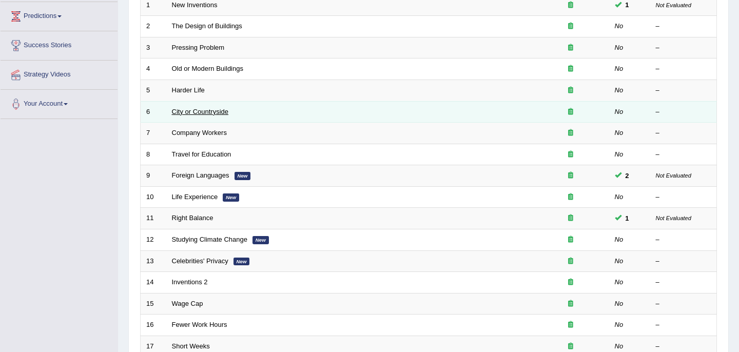
click at [207, 112] on link "City or Countryside" at bounding box center [200, 112] width 57 height 8
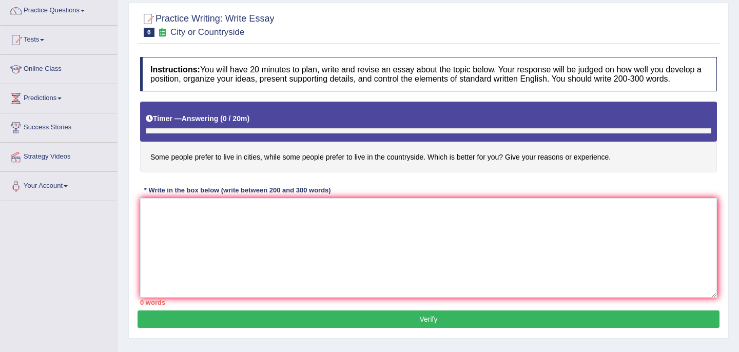
scroll to position [89, 0]
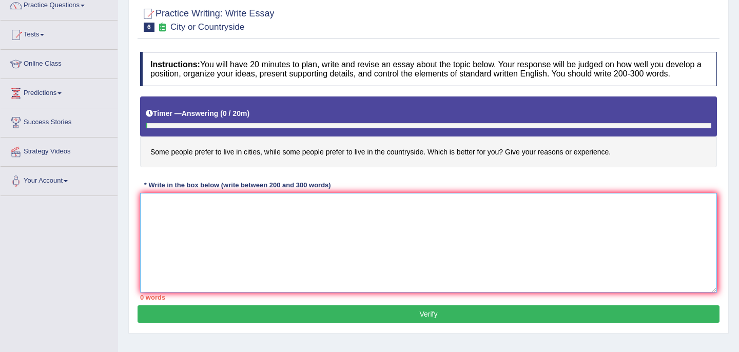
click at [160, 227] on textarea at bounding box center [428, 243] width 577 height 100
paste textarea "The increasing influence of t on our lives has ignited numerous discussions. Th…"
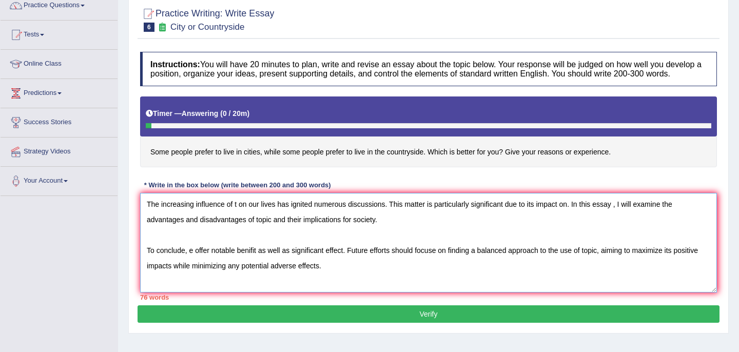
click at [398, 240] on textarea "The increasing influence of t on our lives has ignited numerous discussions. Th…" at bounding box center [428, 243] width 577 height 100
click at [399, 232] on textarea "The increasing influence of t on our lives has ignited numerous discussions. Th…" at bounding box center [428, 243] width 577 height 100
click at [194, 261] on textarea "The increasing influence of t on our lives has ignited numerous discussions. Th…" at bounding box center [428, 243] width 577 height 100
click at [646, 261] on textarea "The increasing influence of t on our lives has ignited numerous discussions. Th…" at bounding box center [428, 243] width 577 height 100
click at [410, 282] on textarea "The increasing influence of t on our lives has ignited numerous discussions. Th…" at bounding box center [428, 243] width 577 height 100
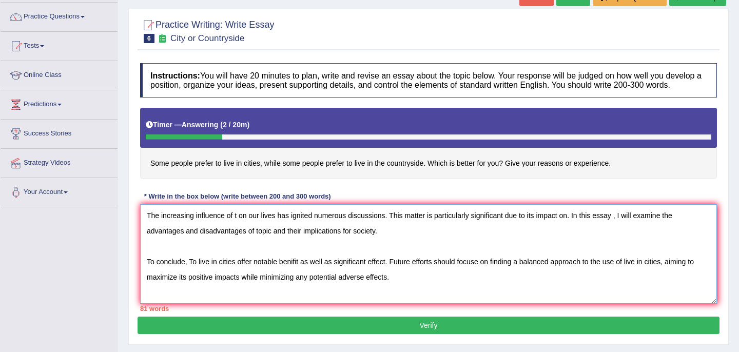
scroll to position [73, 0]
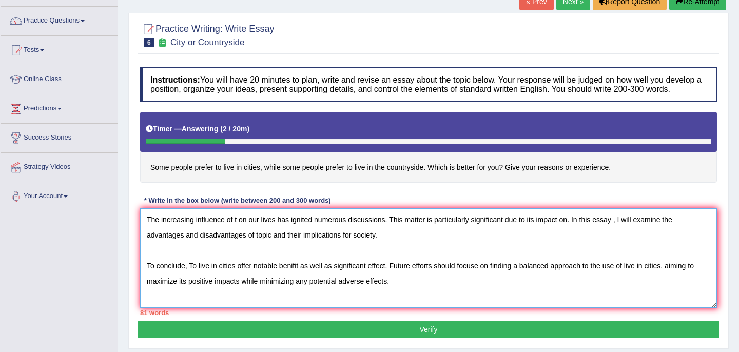
click at [235, 229] on textarea "The increasing influence of t on our lives has ignited numerous discussions. Th…" at bounding box center [428, 258] width 577 height 100
click at [240, 230] on textarea "The increasing influence of t on our lives has ignited numerous discussions. Th…" at bounding box center [428, 258] width 577 height 100
click at [280, 229] on textarea "The increasing influence of cities live and countryside on our lives has ignite…" at bounding box center [428, 258] width 577 height 100
click at [320, 230] on textarea "The increasing influence of cities live and countryside on our lives has ignite…" at bounding box center [428, 258] width 577 height 100
click at [281, 231] on textarea "The increasing influence of cities live and countryside on our lives has ignite…" at bounding box center [428, 258] width 577 height 100
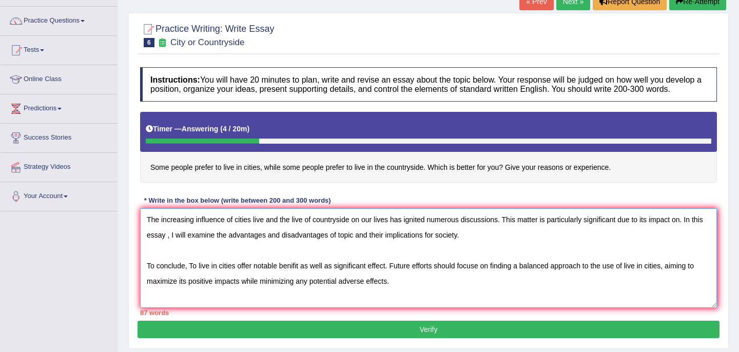
click at [685, 228] on textarea "The increasing influence of cities live and the live of countryside on our live…" at bounding box center [428, 258] width 577 height 100
drag, startPoint x: 235, startPoint y: 229, endPoint x: 351, endPoint y: 226, distance: 116.5
click at [351, 226] on textarea "The increasing influence of cities live and the live of countryside on our live…" at bounding box center [428, 258] width 577 height 100
click at [340, 246] on textarea "The increasing influence of cities live and the live of countryside on our live…" at bounding box center [428, 258] width 577 height 100
paste textarea "cities live and the live of countryside"
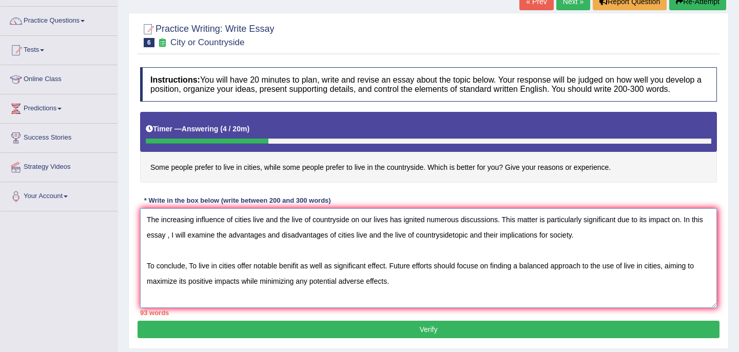
click at [471, 245] on textarea "The increasing influence of cities live and the live of countryside on our live…" at bounding box center [428, 258] width 577 height 100
click at [685, 229] on textarea "The increasing influence of cities live and the live of countryside on our live…" at bounding box center [428, 258] width 577 height 100
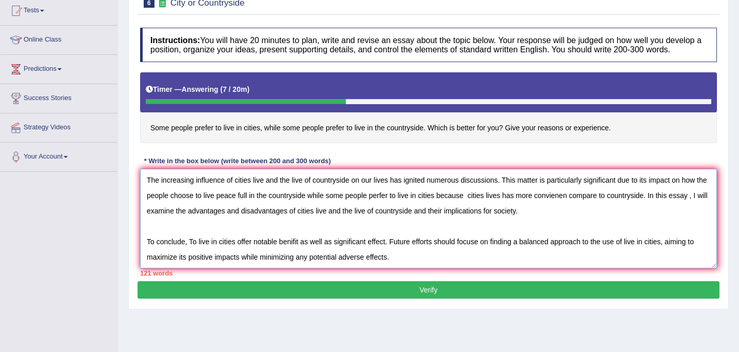
scroll to position [115, 0]
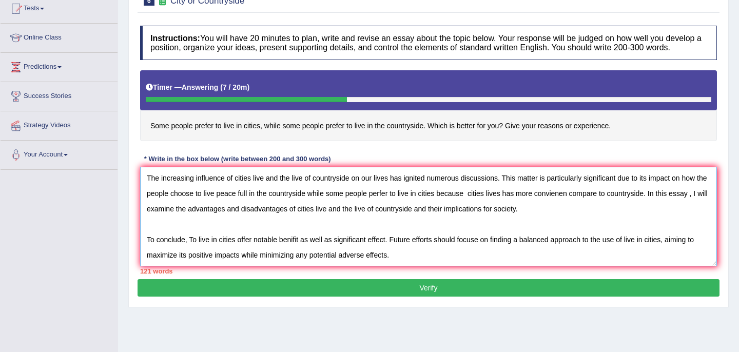
click at [549, 222] on textarea "The increasing influence of cities live and the live of countryside on our live…" at bounding box center [428, 217] width 577 height 100
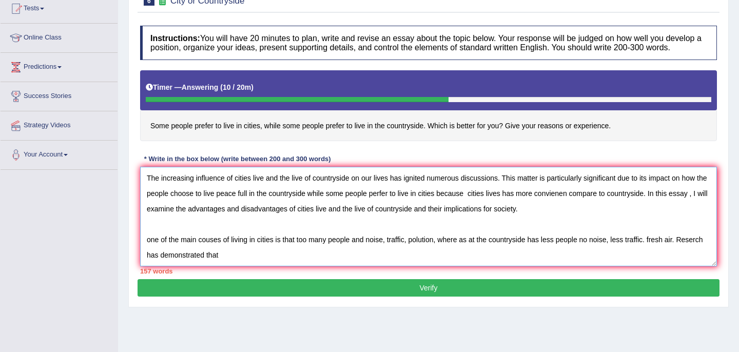
drag, startPoint x: 234, startPoint y: 188, endPoint x: 354, endPoint y: 190, distance: 120.0
click at [354, 190] on textarea "The increasing influence of cities live and the live of countryside on our live…" at bounding box center [428, 217] width 577 height 100
click at [227, 265] on textarea "The increasing influence of cities live and the live of countryside on our live…" at bounding box center [428, 217] width 577 height 100
paste textarea "cities live and the live of countryside"
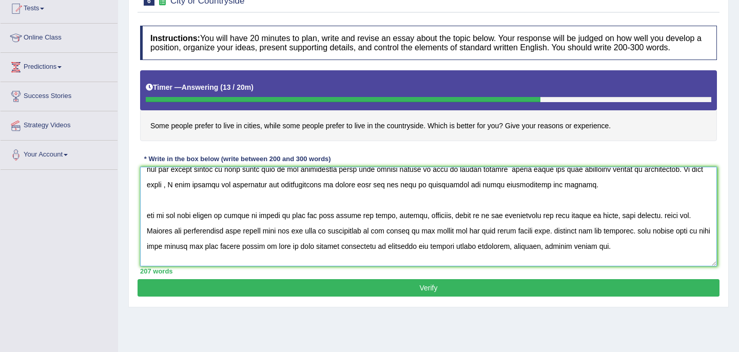
scroll to position [77, 0]
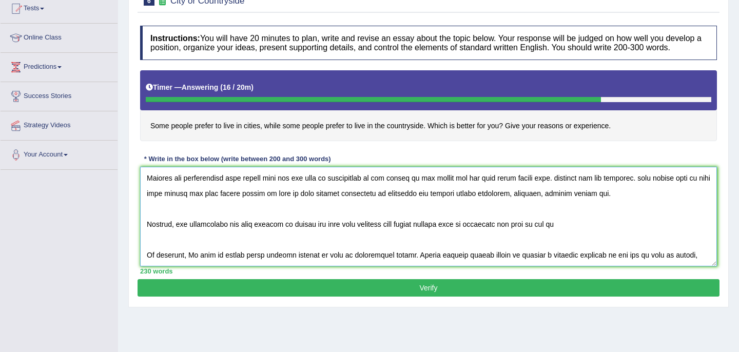
click at [522, 235] on textarea at bounding box center [428, 217] width 577 height 100
click at [613, 234] on textarea at bounding box center [428, 217] width 577 height 100
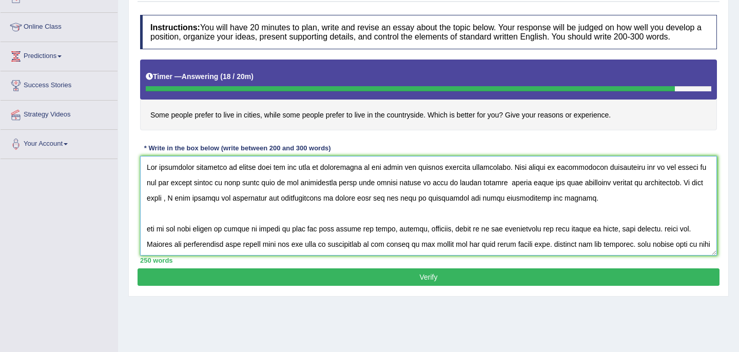
scroll to position [187, 0]
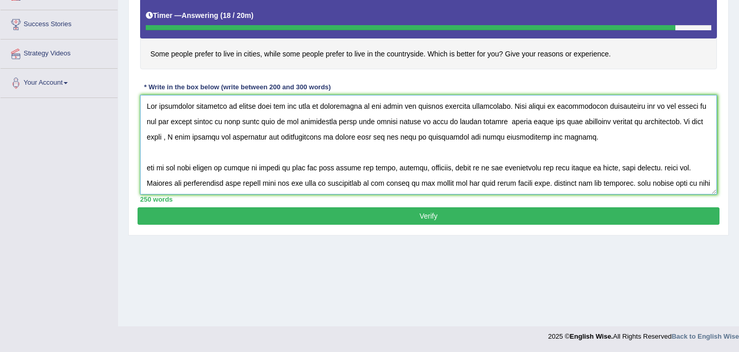
type textarea "The increasing influence of cities live and the live of countryside on our live…"
click at [412, 222] on button "Verify" at bounding box center [428, 215] width 582 height 17
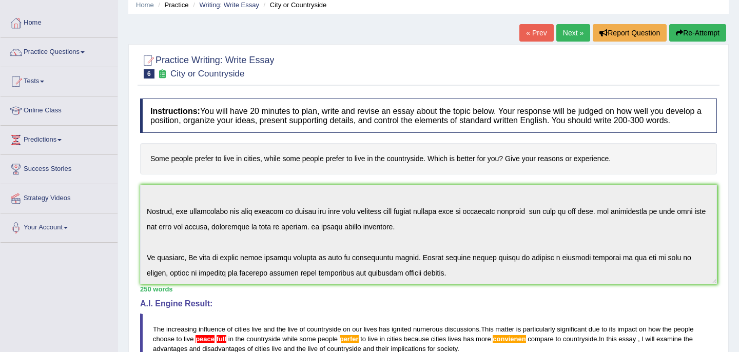
scroll to position [0, 0]
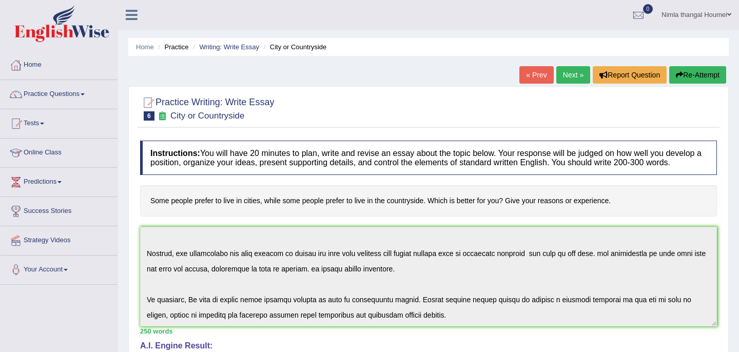
drag, startPoint x: 620, startPoint y: 208, endPoint x: 249, endPoint y: 221, distance: 370.5
click at [249, 216] on h4 "Some people prefer to live in cities, while some people prefer to live in the c…" at bounding box center [428, 200] width 577 height 31
